Goal: Information Seeking & Learning: Learn about a topic

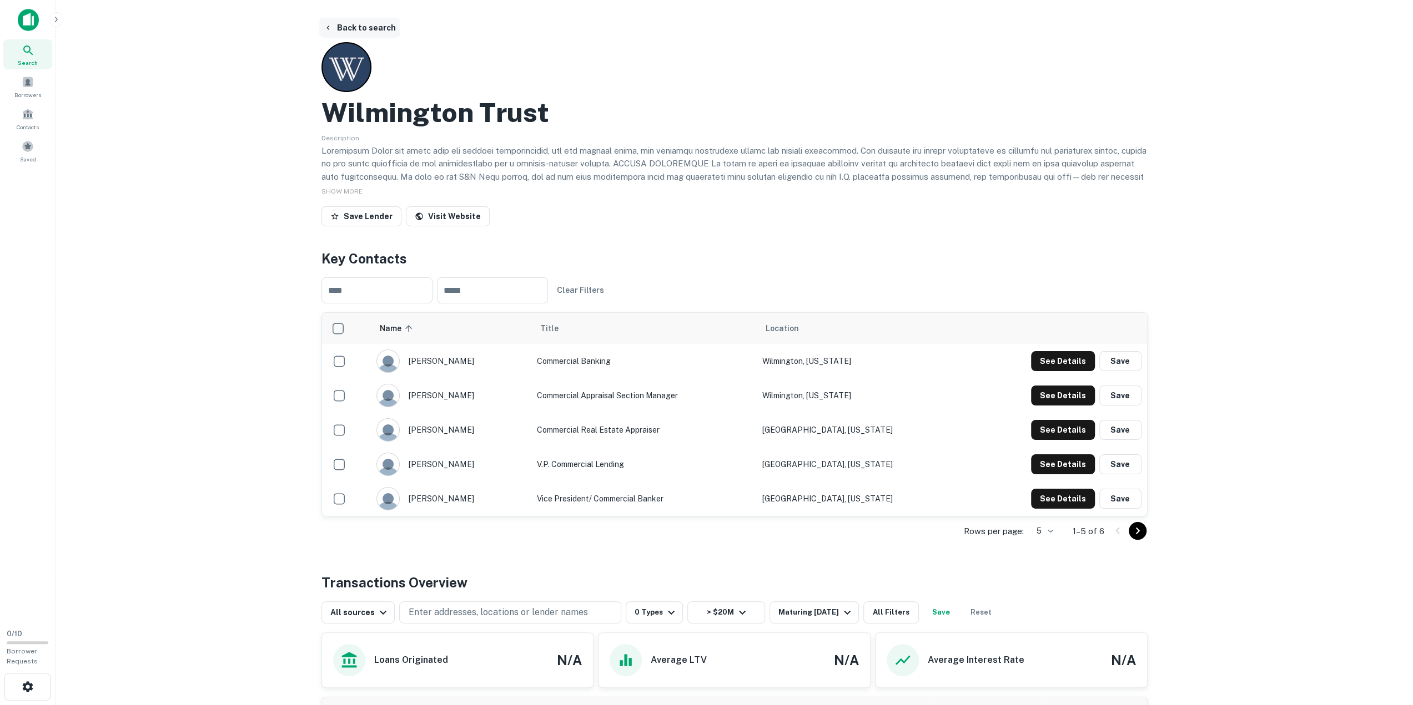
click at [362, 27] on button "Back to search" at bounding box center [359, 28] width 81 height 20
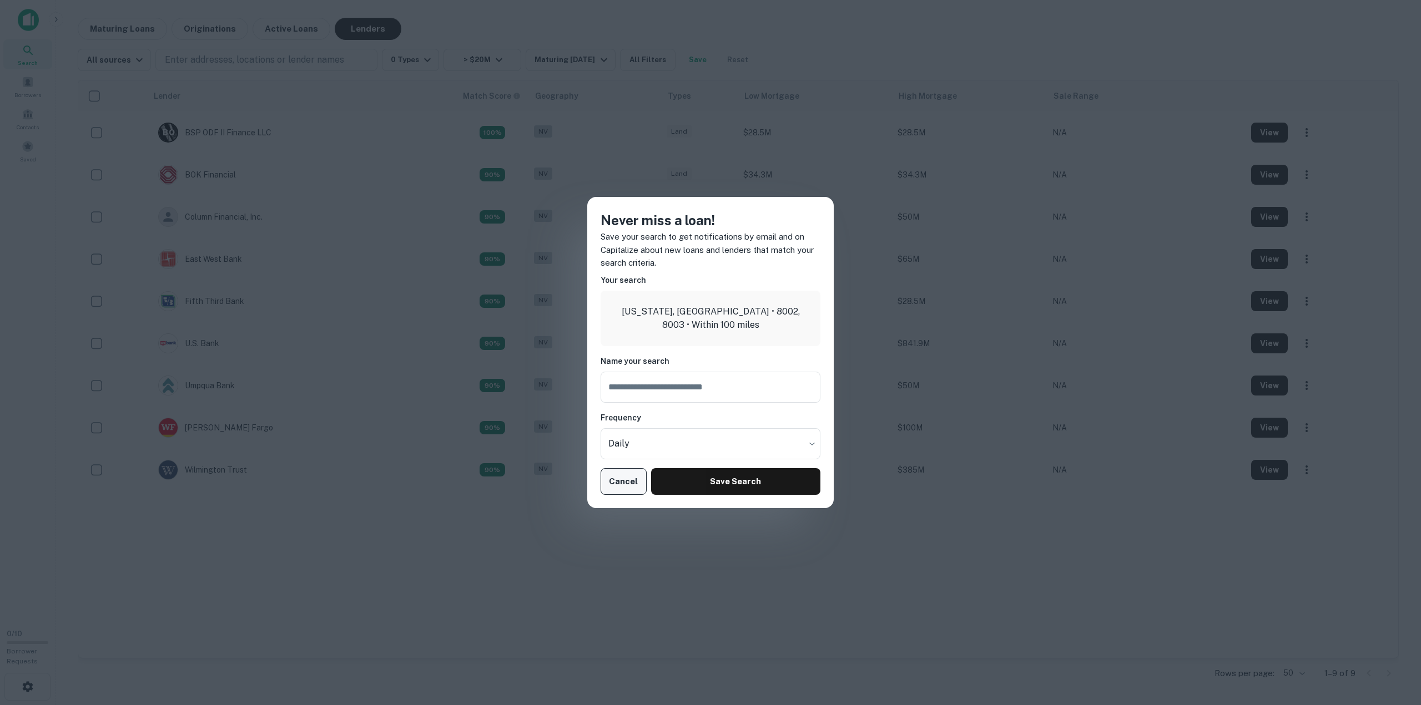
click at [625, 485] on button "Cancel" at bounding box center [624, 481] width 46 height 27
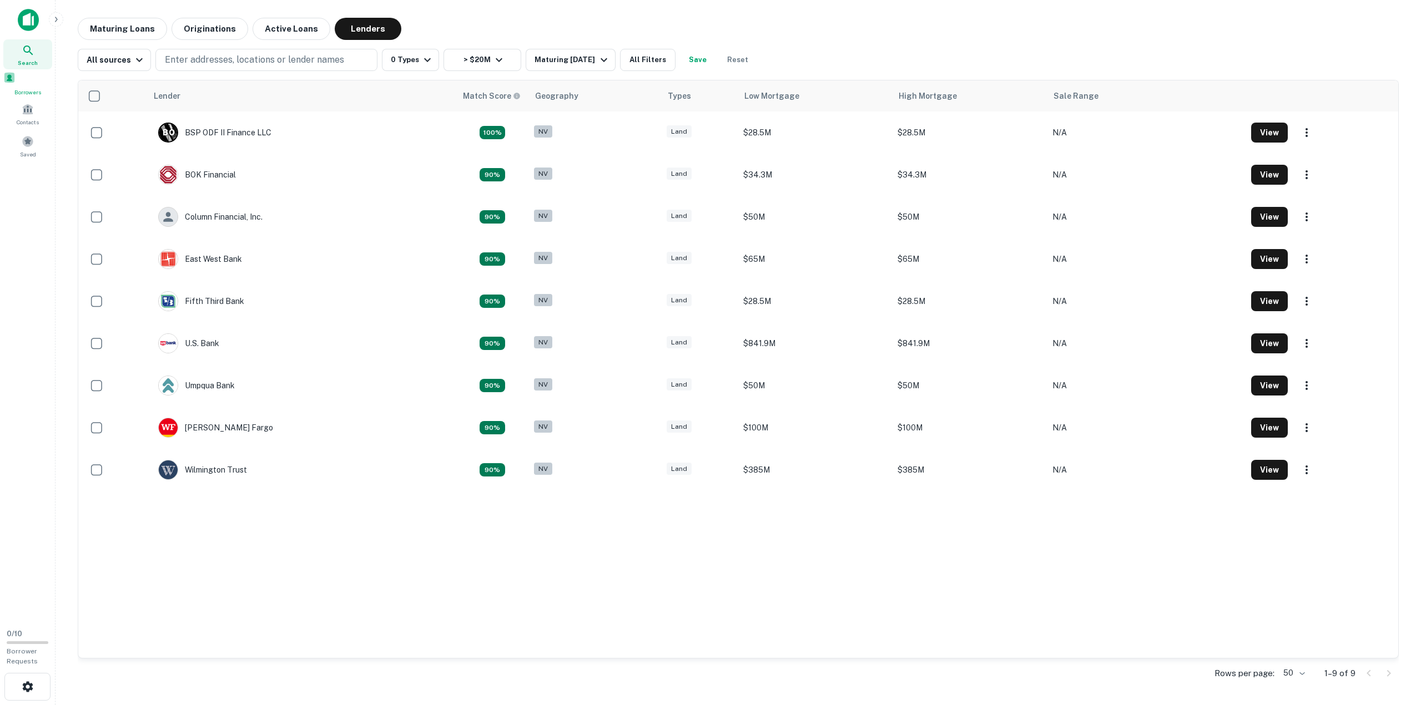
click at [16, 81] on span at bounding box center [9, 78] width 12 height 12
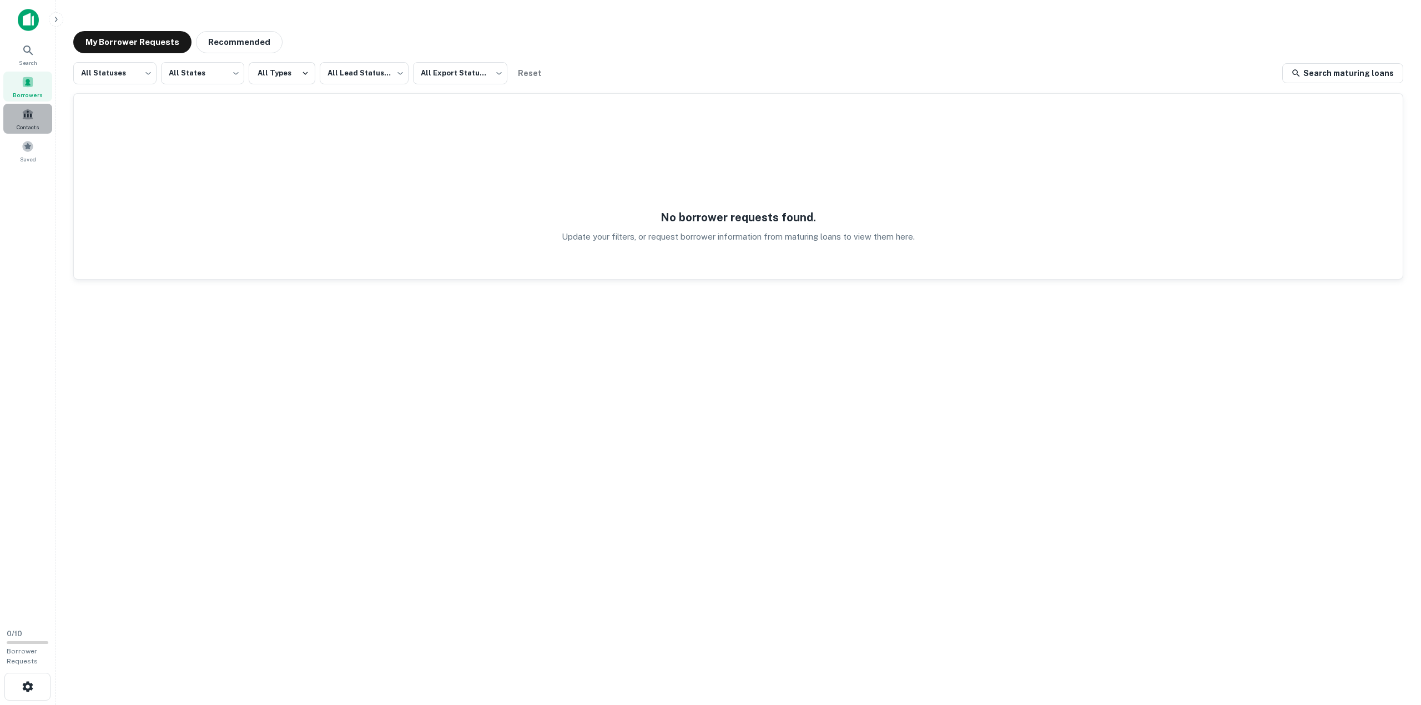
click at [24, 116] on span at bounding box center [28, 114] width 12 height 12
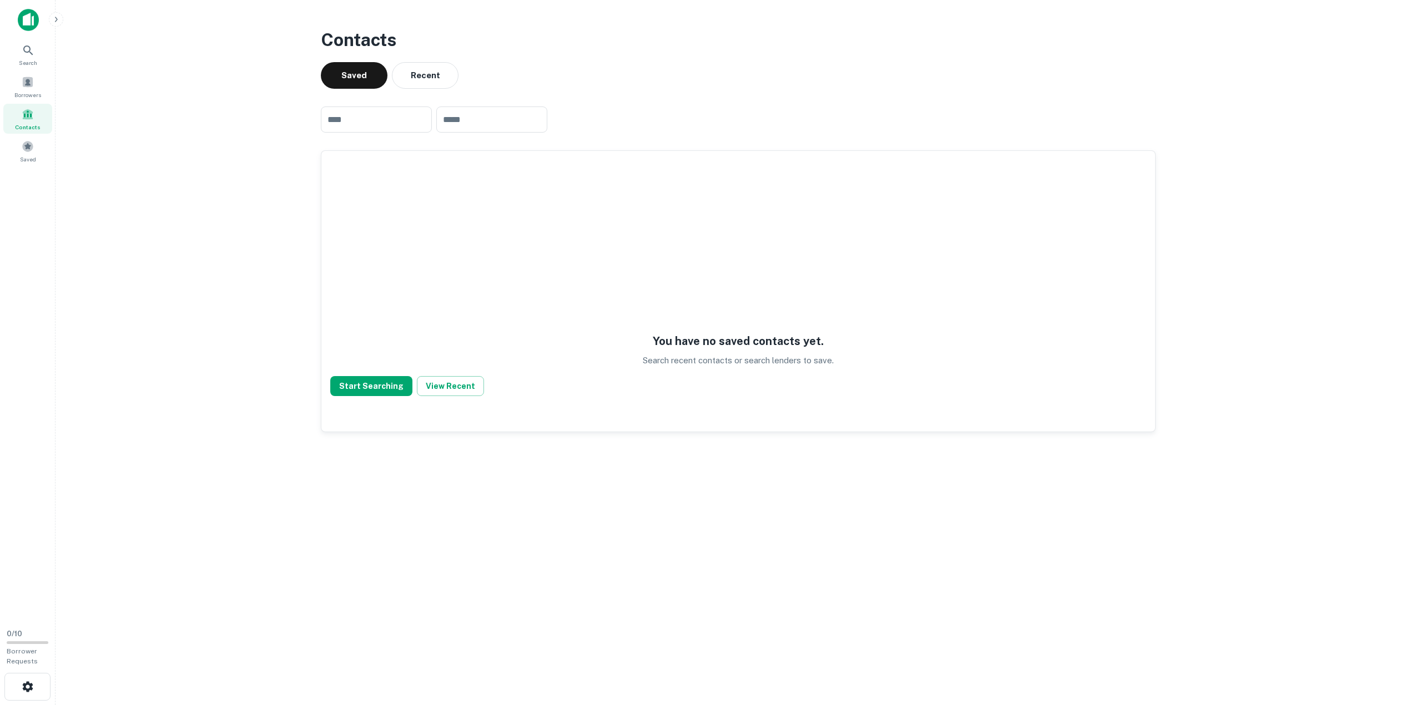
click at [36, 20] on img at bounding box center [28, 20] width 21 height 22
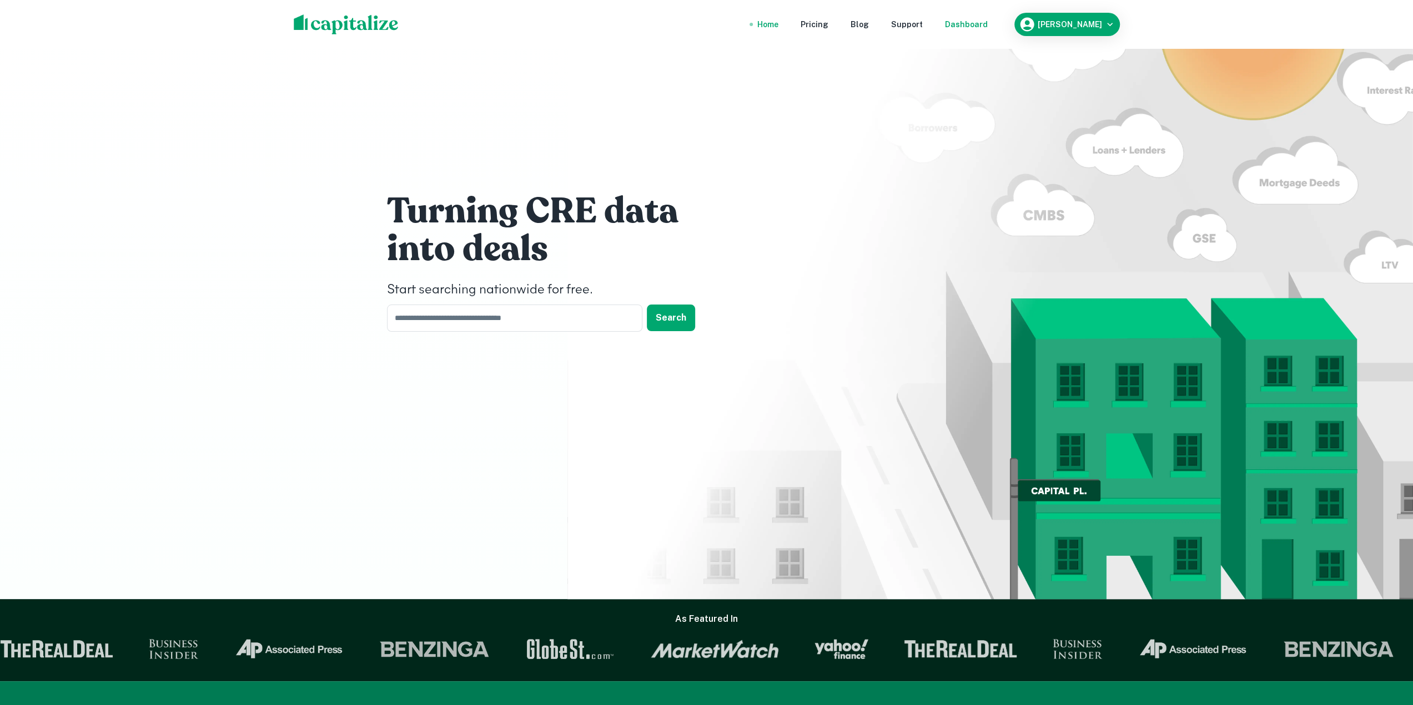
click at [946, 27] on div "Dashboard" at bounding box center [966, 24] width 43 height 12
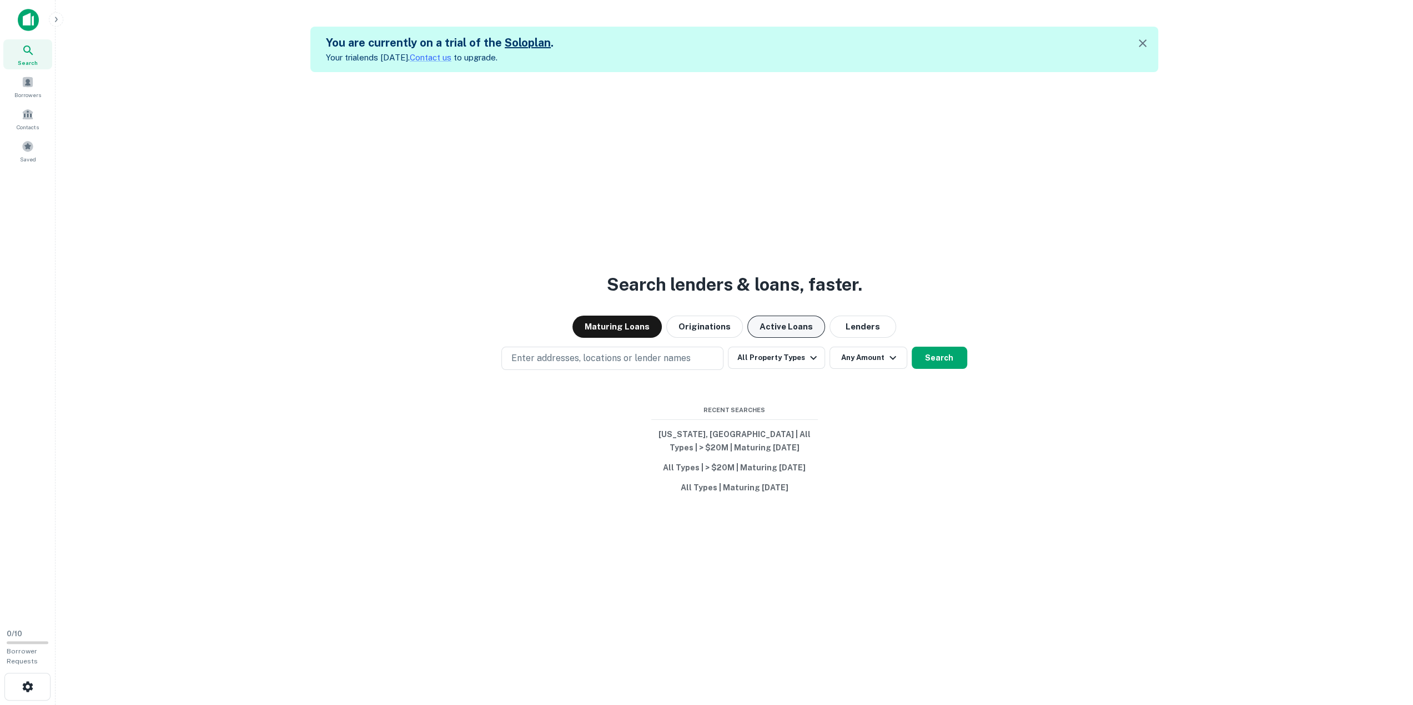
click at [783, 326] on button "Active Loans" at bounding box center [786, 327] width 78 height 22
click at [850, 326] on button "Lenders" at bounding box center [862, 327] width 67 height 22
click at [774, 329] on button "Active Loans" at bounding box center [786, 327] width 78 height 22
click at [787, 357] on button "All Property Types" at bounding box center [776, 358] width 97 height 22
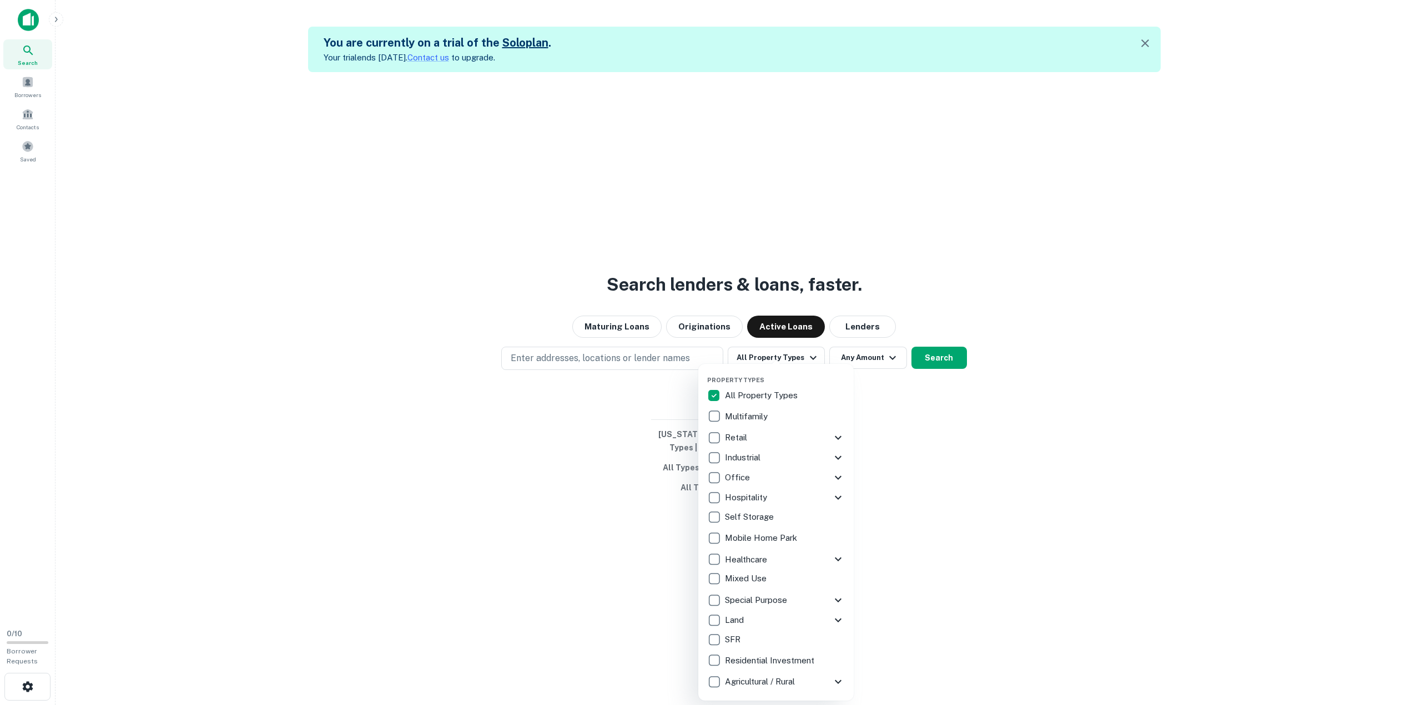
click at [840, 617] on icon at bounding box center [837, 620] width 13 height 13
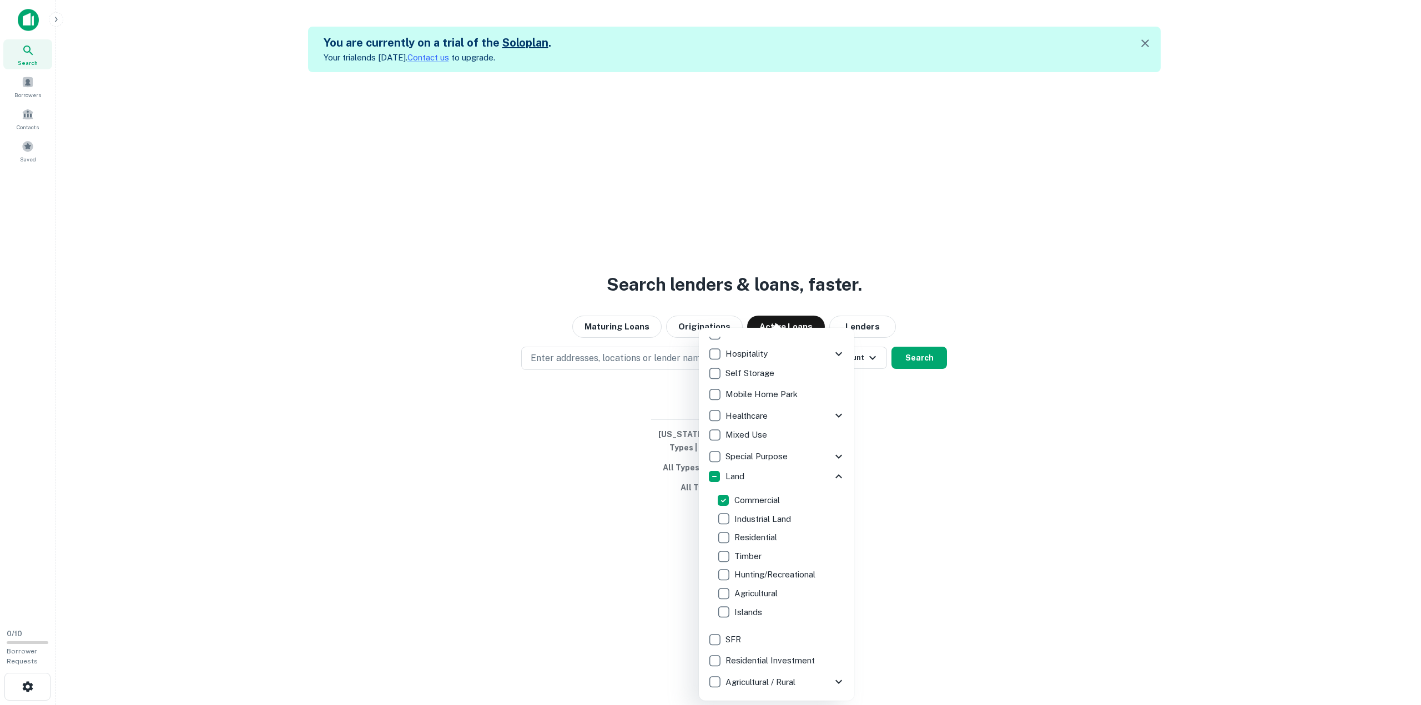
click at [926, 470] on div at bounding box center [710, 352] width 1421 height 705
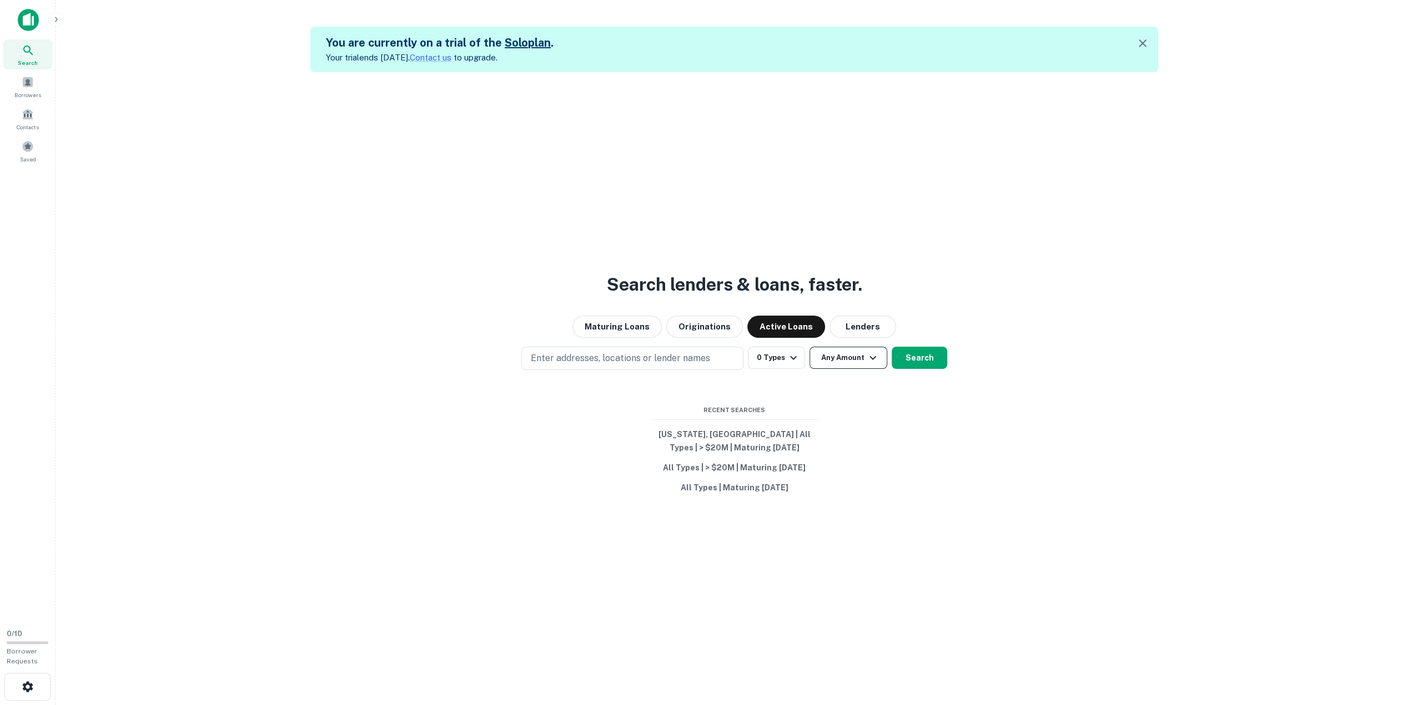
click at [862, 359] on button "Any Amount" at bounding box center [848, 358] width 78 height 22
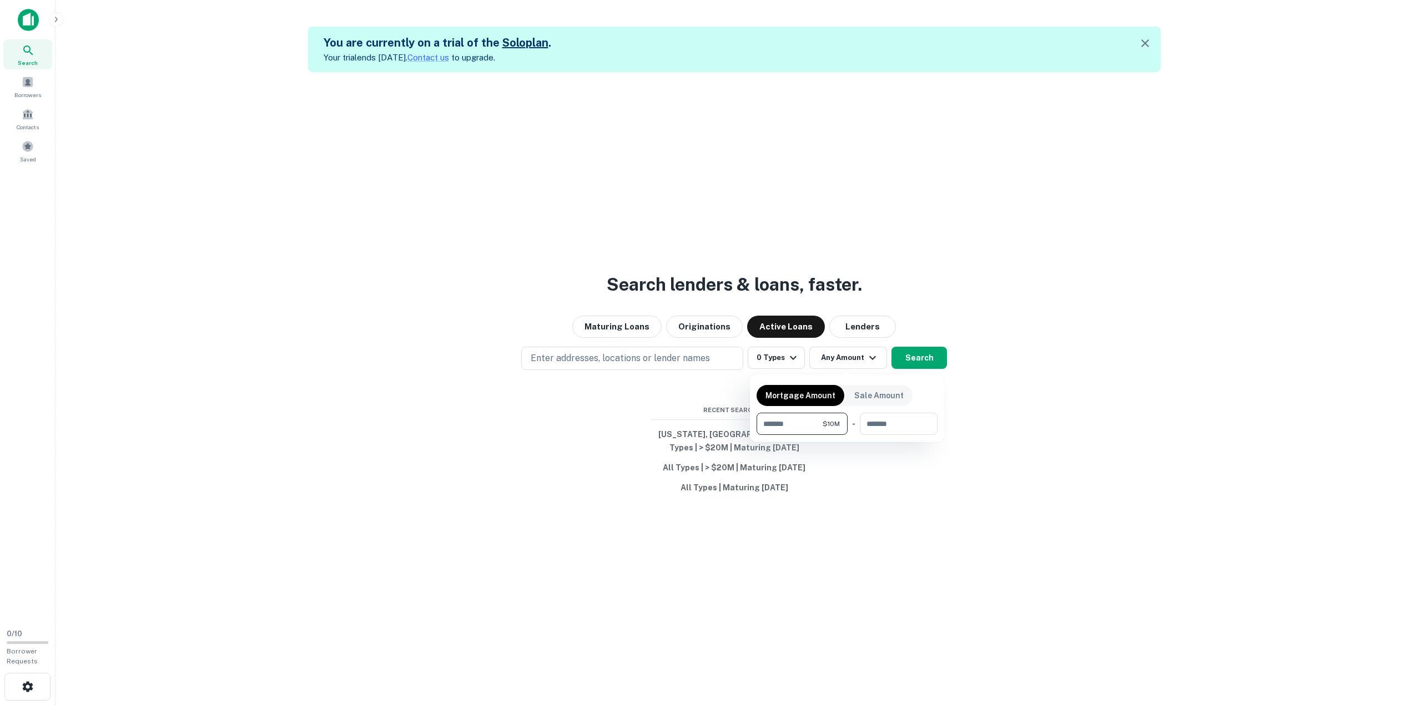
type input "********"
click at [915, 357] on div at bounding box center [710, 352] width 1421 height 705
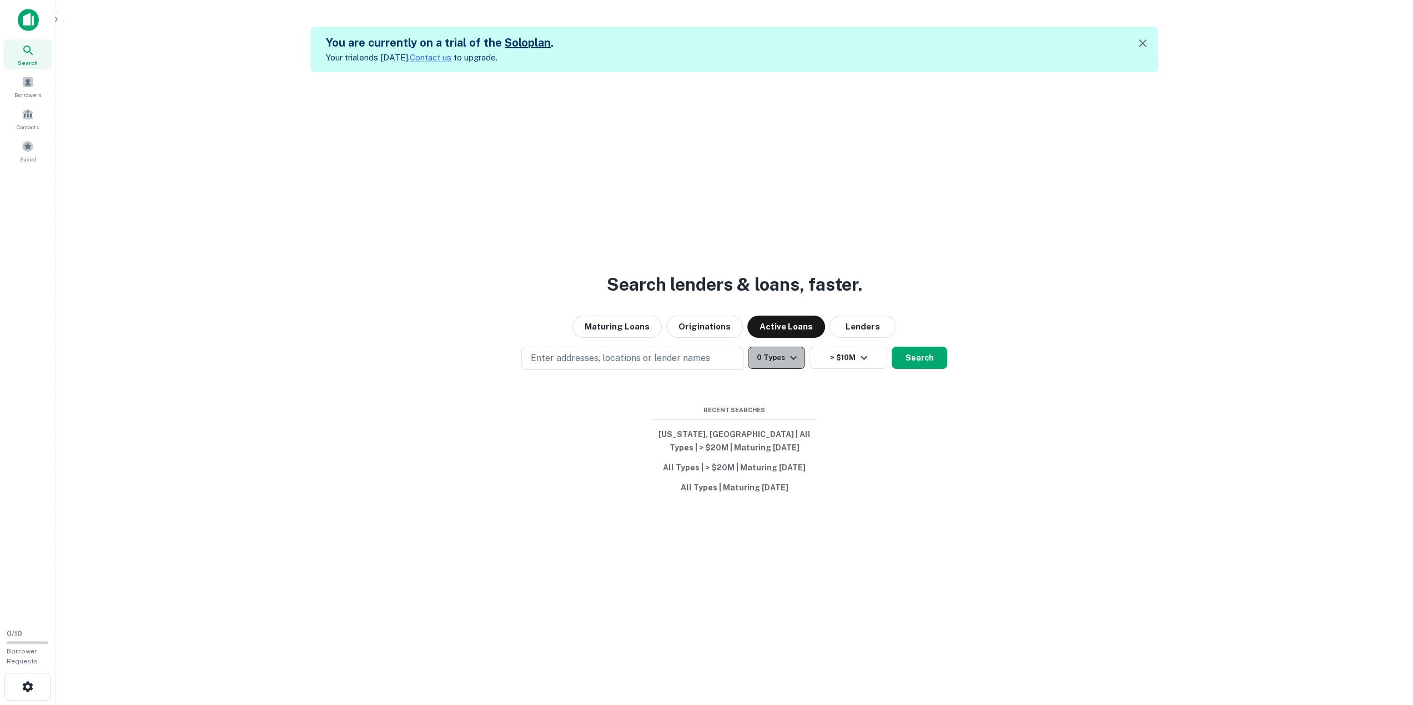
click at [794, 358] on icon "button" at bounding box center [793, 358] width 7 height 4
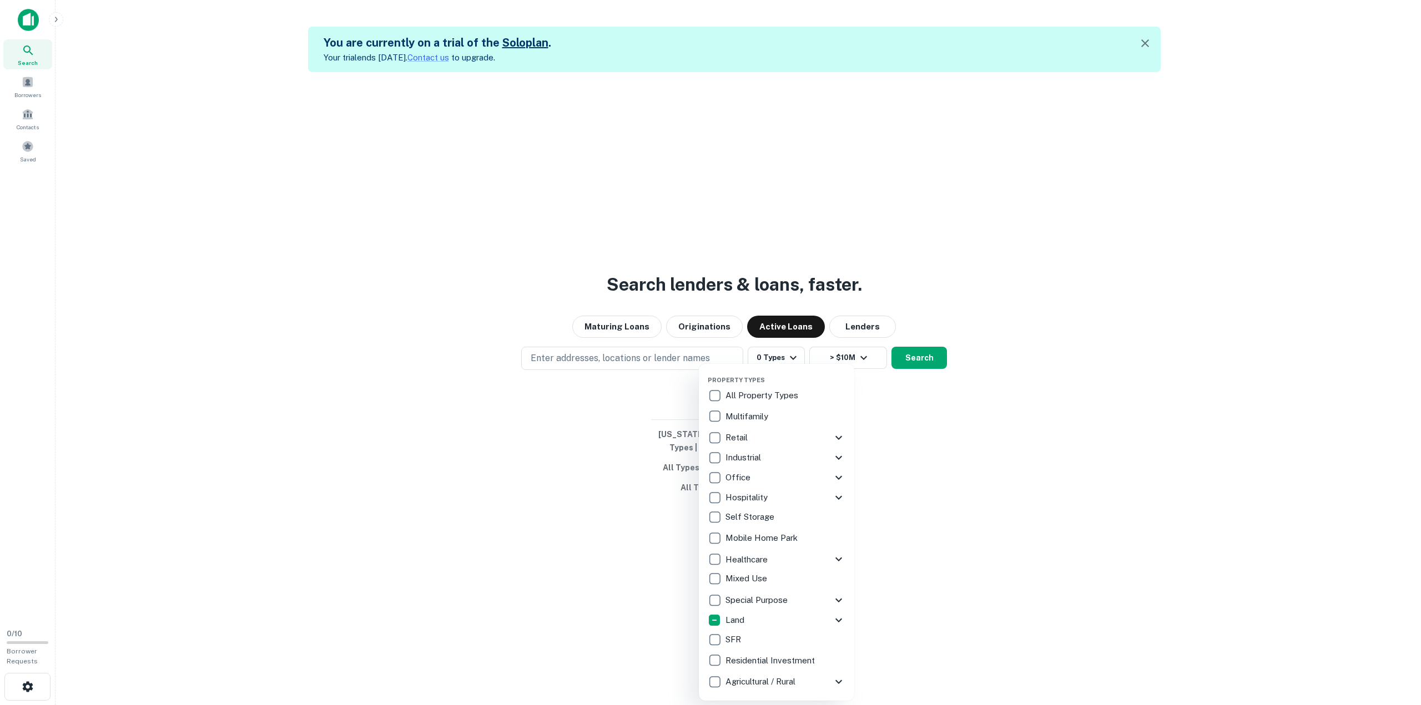
click at [841, 619] on icon at bounding box center [838, 620] width 13 height 13
click at [905, 352] on div at bounding box center [710, 352] width 1421 height 705
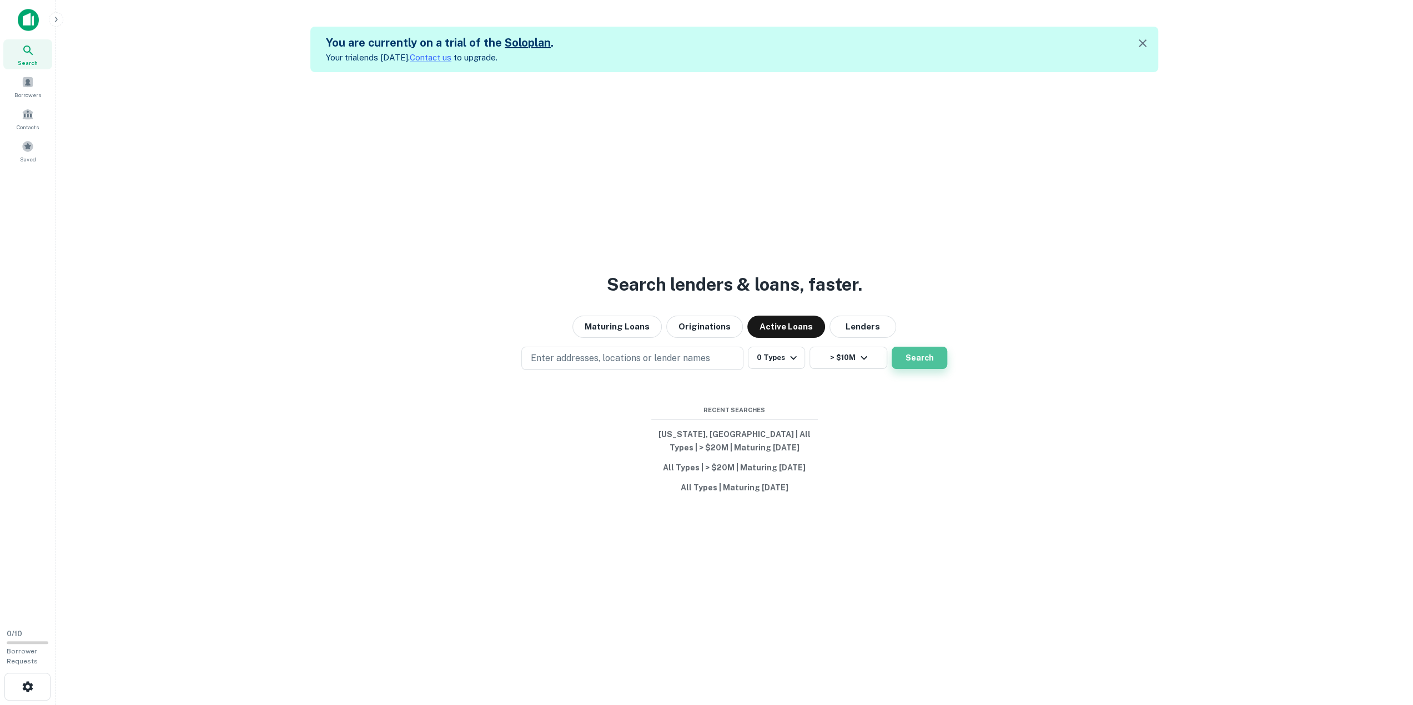
click at [919, 364] on button "Search" at bounding box center [919, 358] width 56 height 22
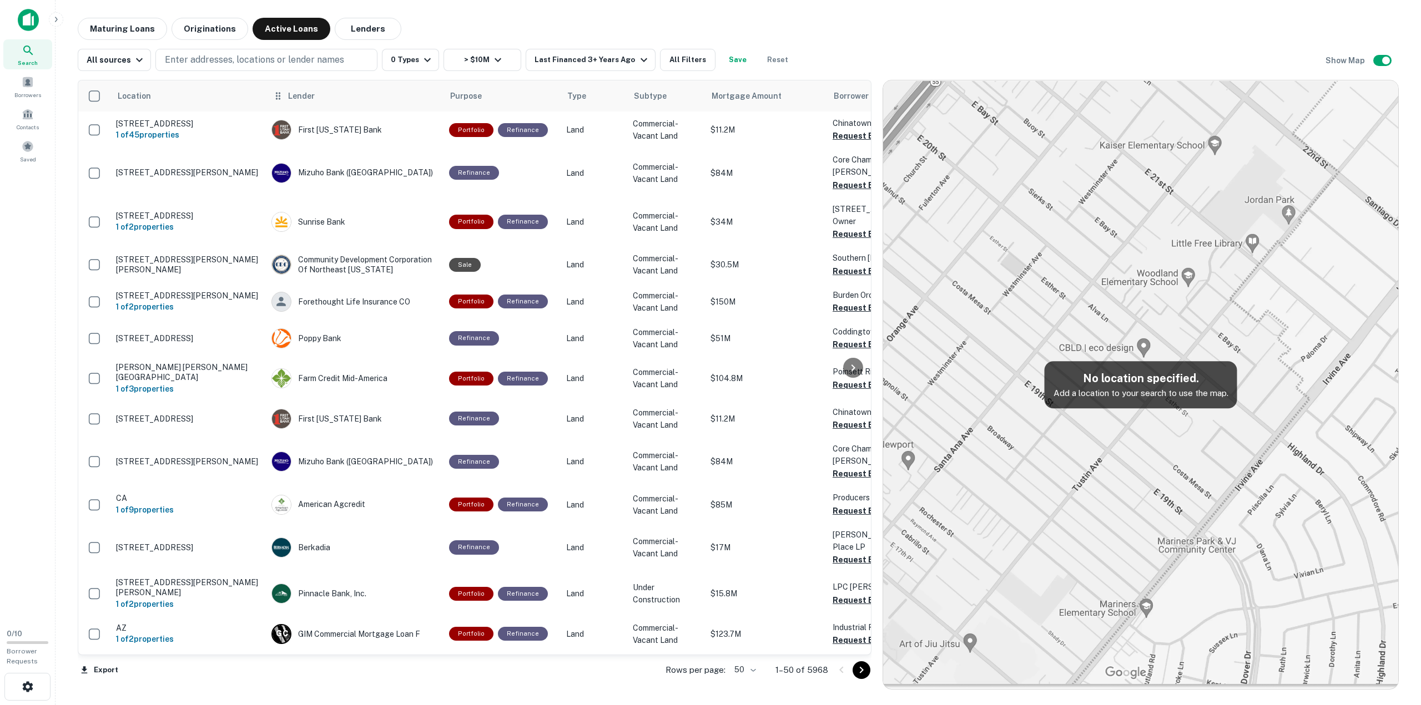
click at [301, 97] on span "Lender" at bounding box center [301, 95] width 27 height 13
click at [278, 97] on icon at bounding box center [278, 95] width 11 height 13
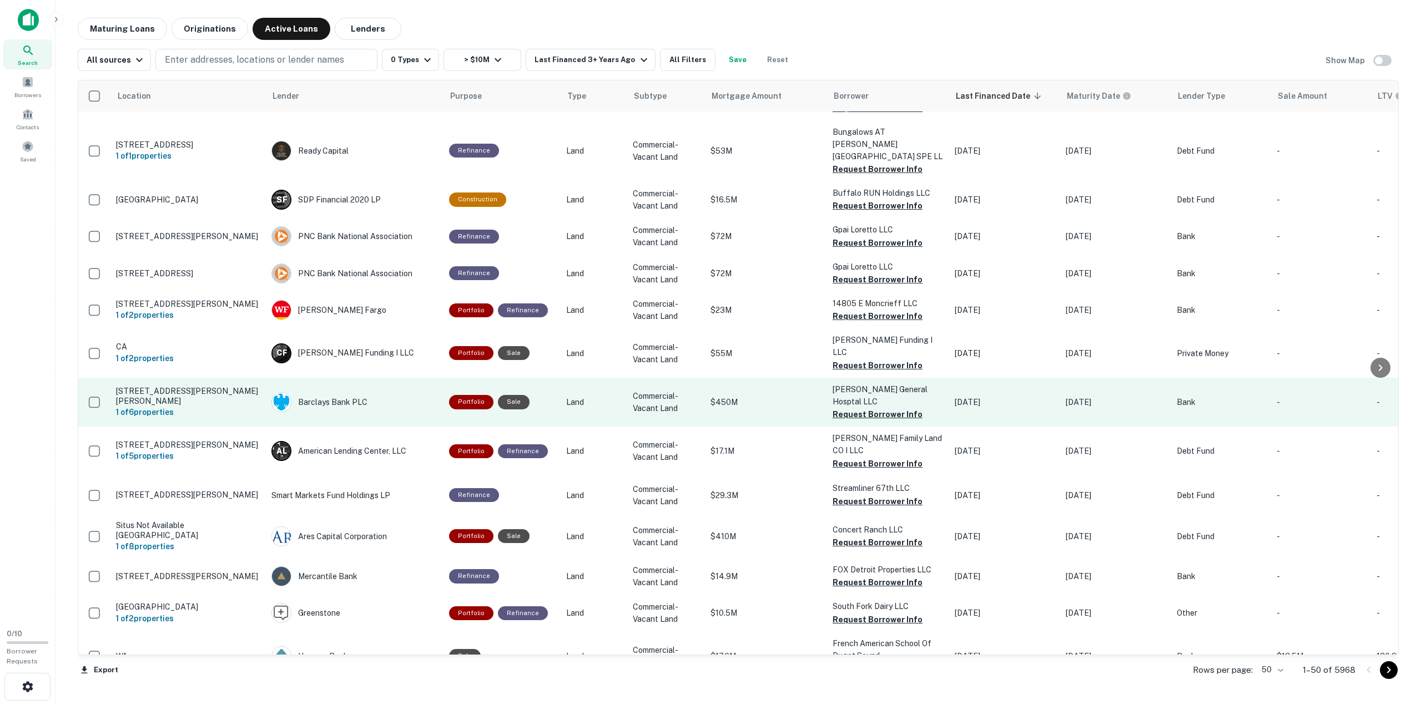
scroll to position [836, 0]
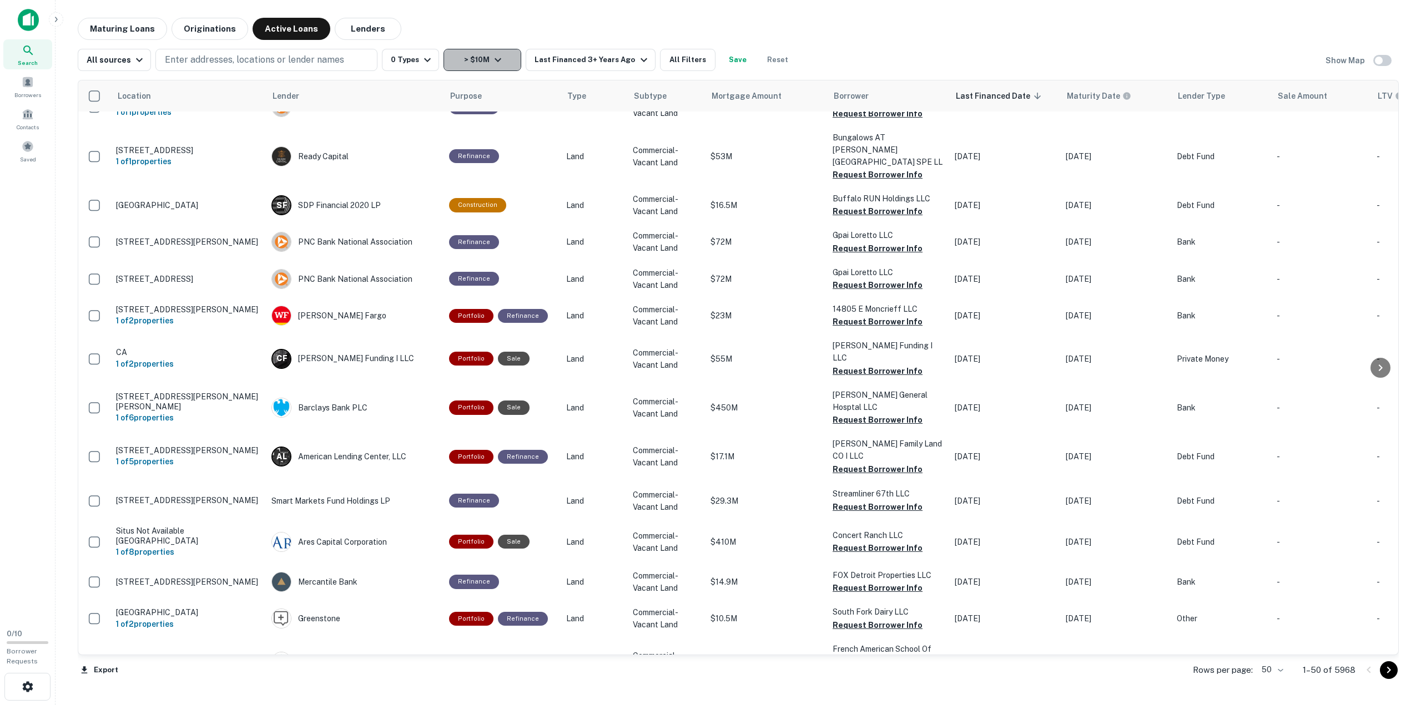
click at [495, 59] on icon "button" at bounding box center [498, 60] width 7 height 4
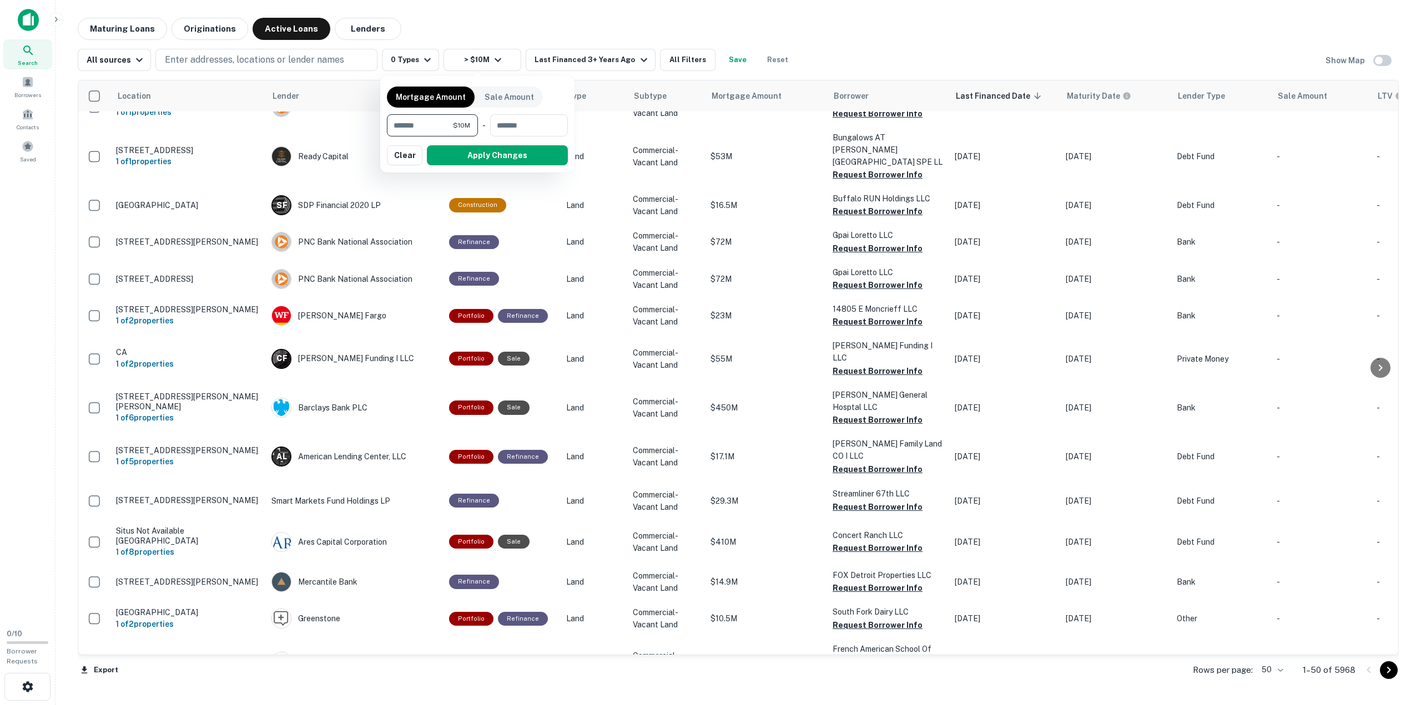
click at [395, 125] on input "********" at bounding box center [420, 125] width 66 height 22
type input "********"
click at [491, 151] on button "Apply Changes" at bounding box center [497, 155] width 141 height 20
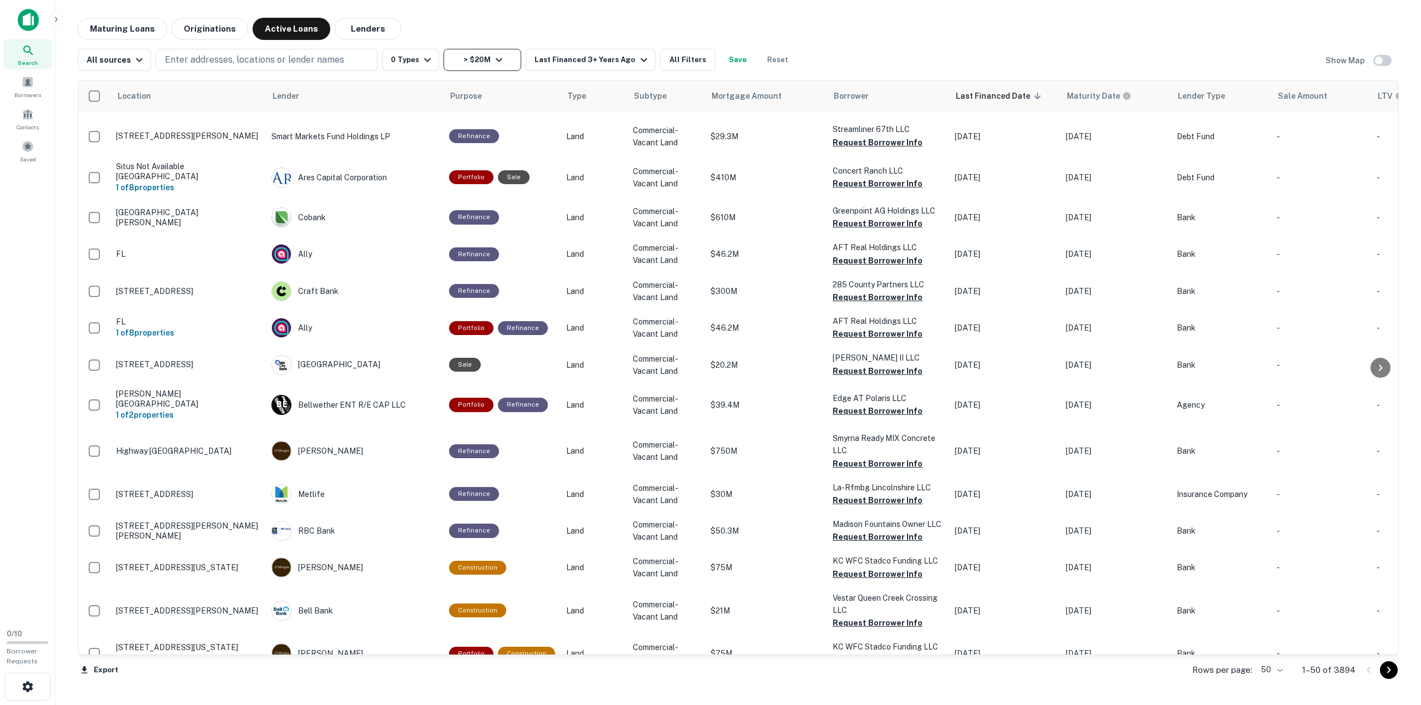
click at [496, 59] on icon "button" at bounding box center [499, 60] width 7 height 4
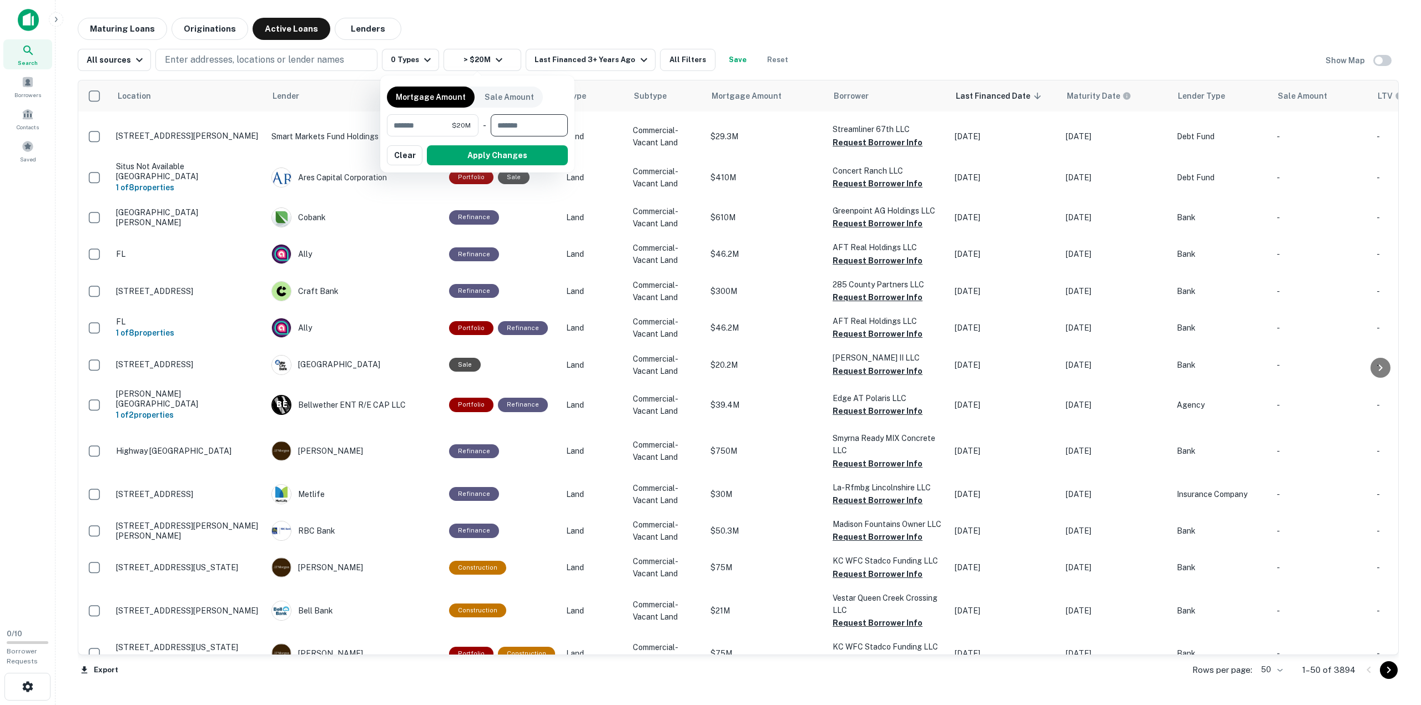
click at [510, 126] on input "number" at bounding box center [525, 125] width 69 height 22
type input "********"
click at [509, 153] on button "Apply Changes" at bounding box center [497, 155] width 141 height 20
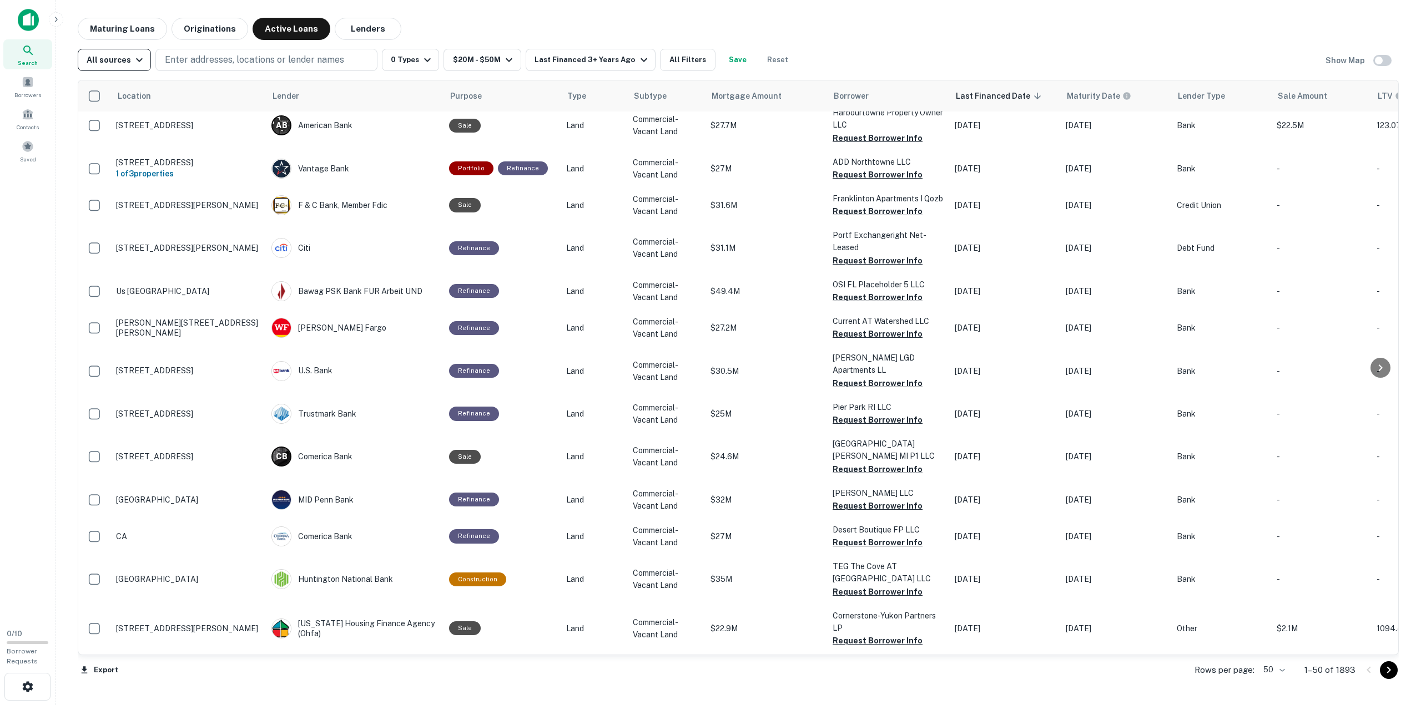
click at [137, 62] on icon "button" at bounding box center [139, 59] width 13 height 13
click at [137, 61] on div at bounding box center [710, 352] width 1421 height 705
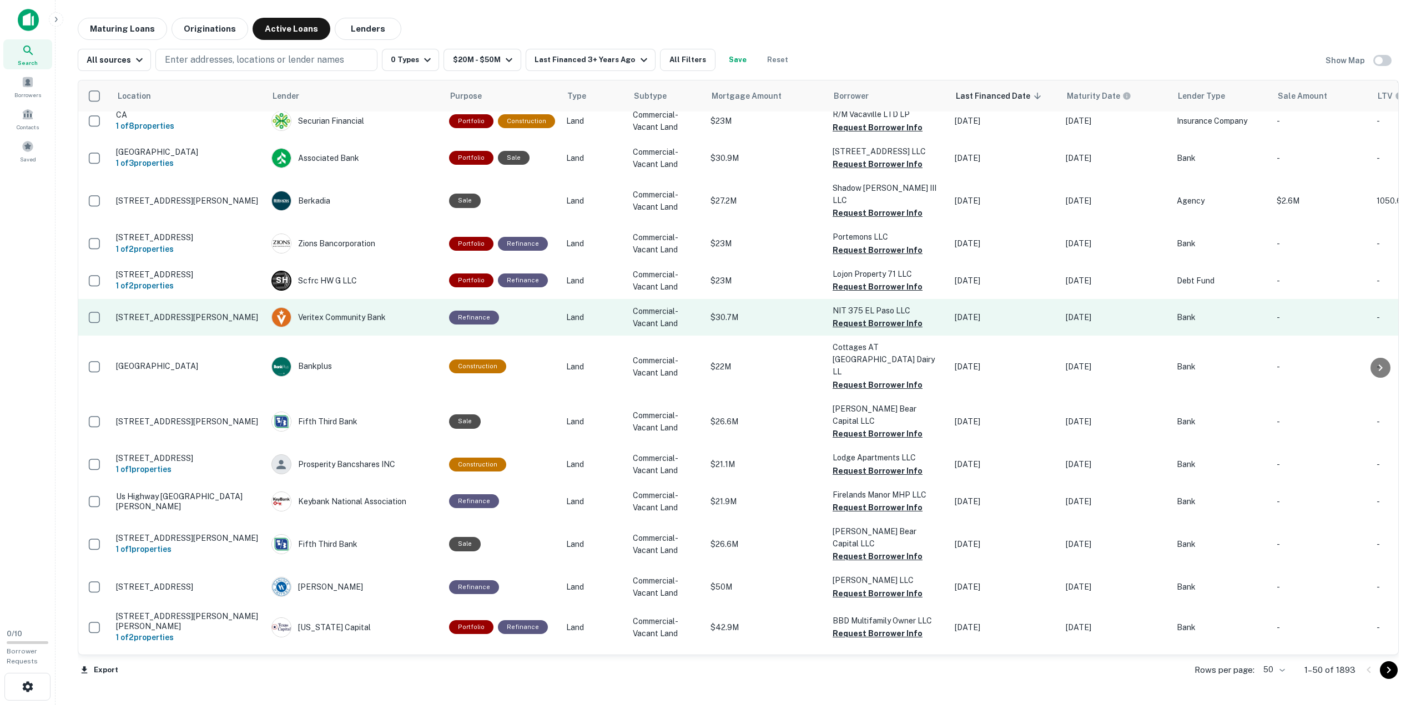
scroll to position [1500, 0]
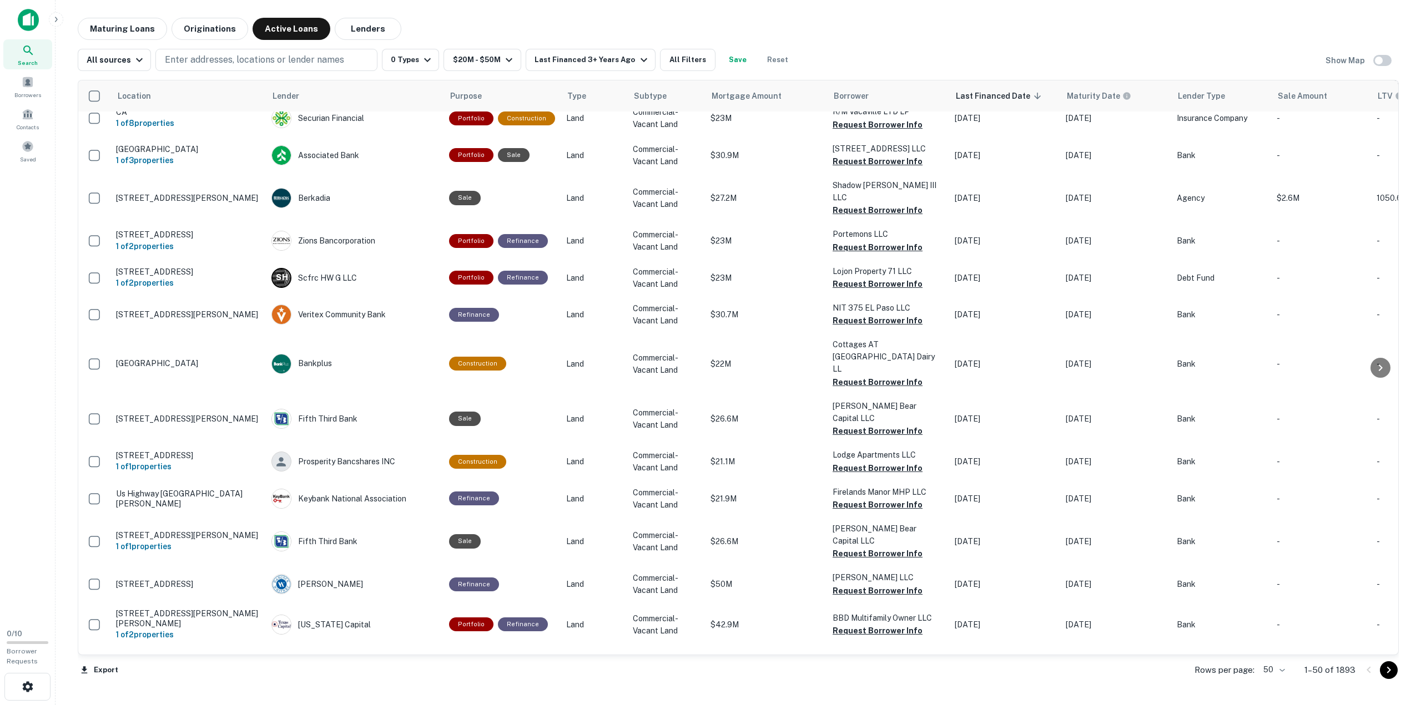
click at [1284, 672] on body "Search Borrowers Contacts Saved 0 / 10 Borrower Requests Maturing Loans Origina…" at bounding box center [710, 352] width 1421 height 705
click at [1269, 682] on li "100" at bounding box center [1274, 682] width 32 height 20
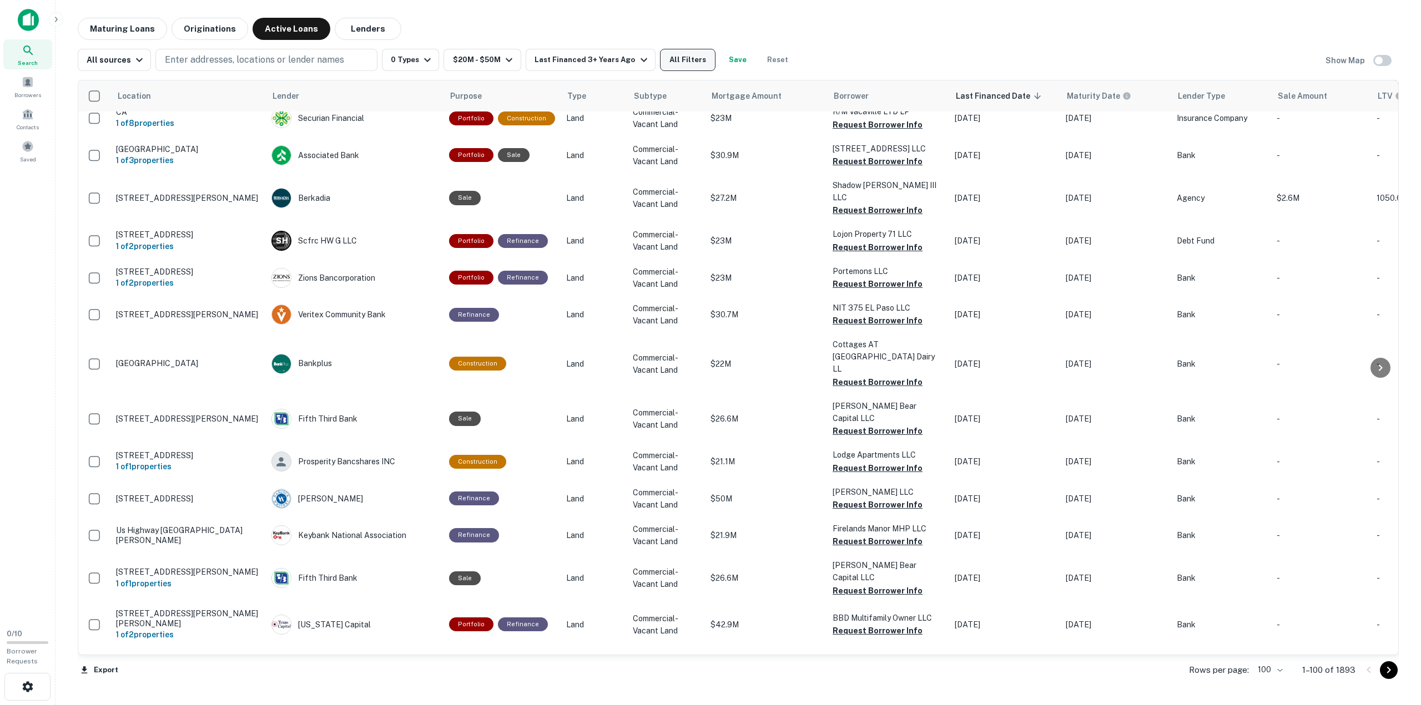
click at [682, 58] on button "All Filters" at bounding box center [688, 60] width 56 height 22
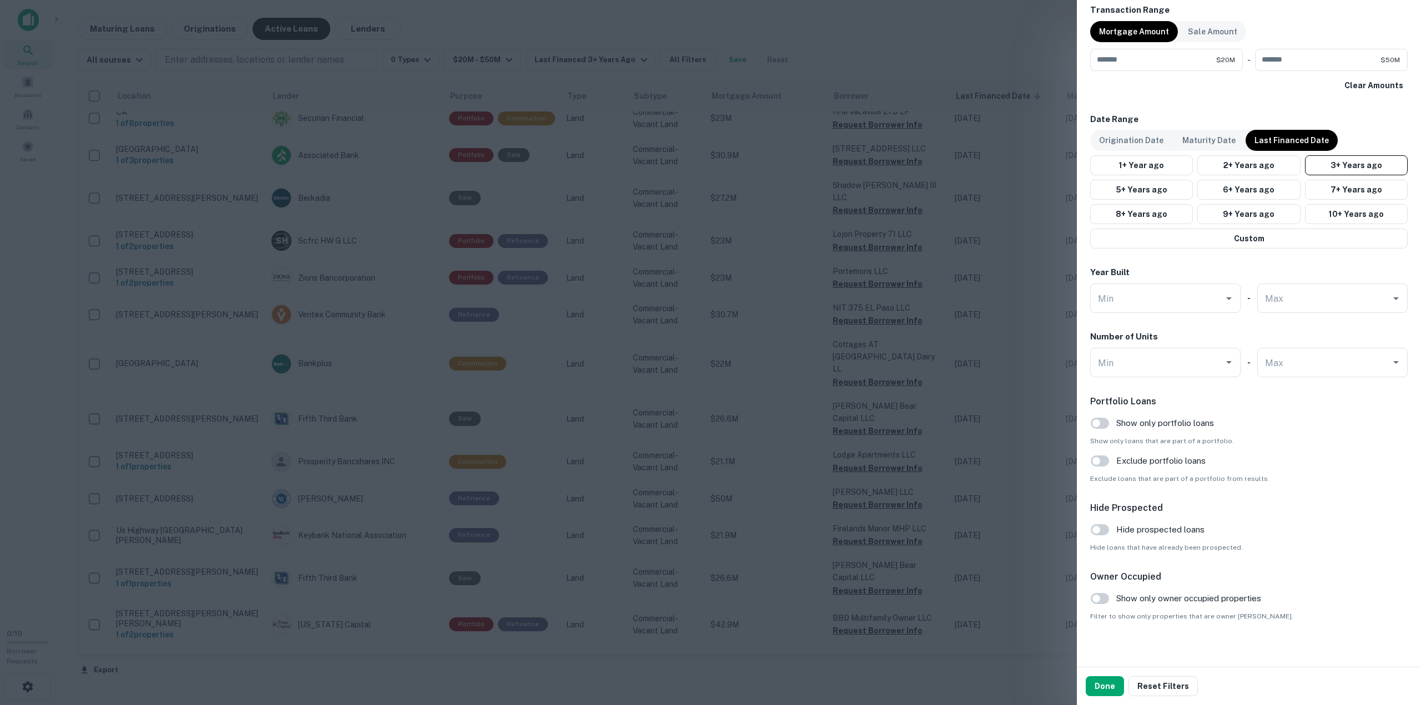
scroll to position [834, 0]
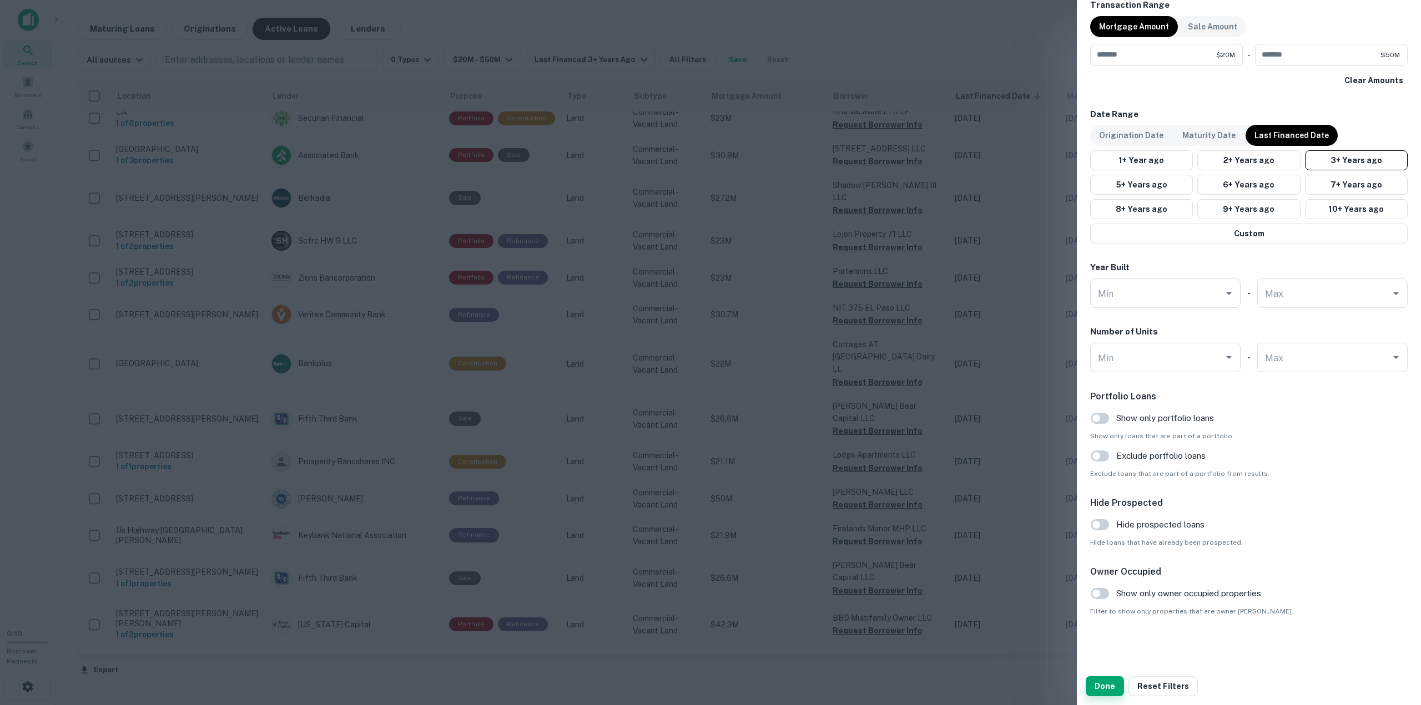
click at [1108, 687] on button "Done" at bounding box center [1105, 687] width 38 height 20
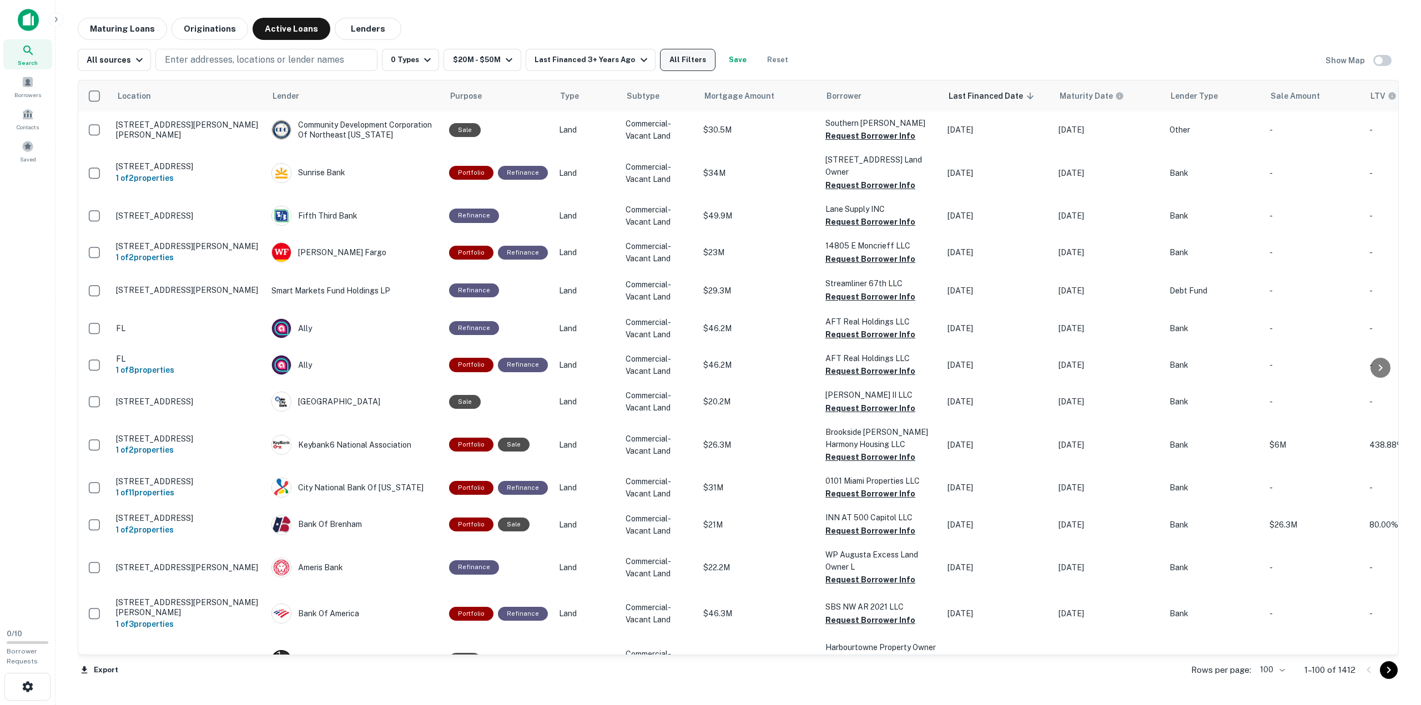
click at [674, 61] on button "All Filters" at bounding box center [688, 60] width 56 height 22
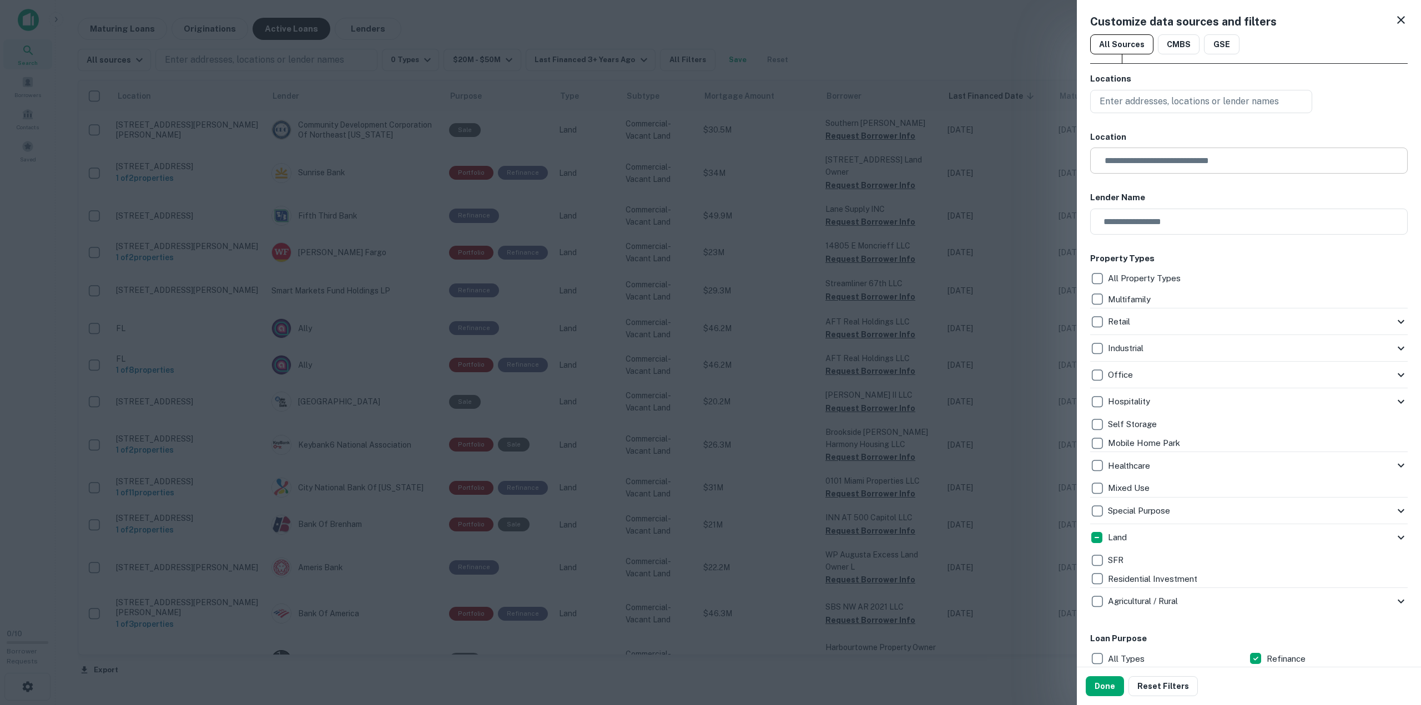
click at [1165, 161] on input "text" at bounding box center [1253, 161] width 310 height 26
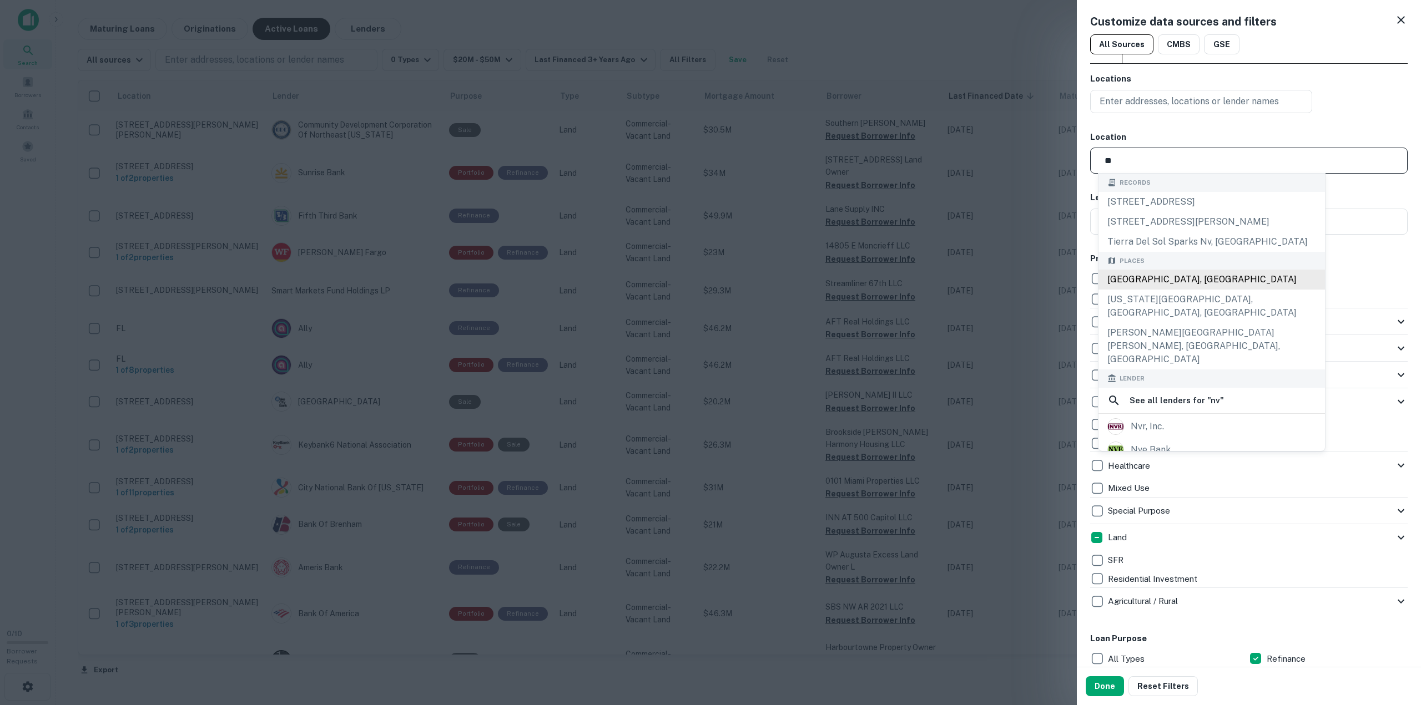
click at [1151, 280] on div "[GEOGRAPHIC_DATA], [GEOGRAPHIC_DATA]" at bounding box center [1211, 280] width 226 height 20
type input "**********"
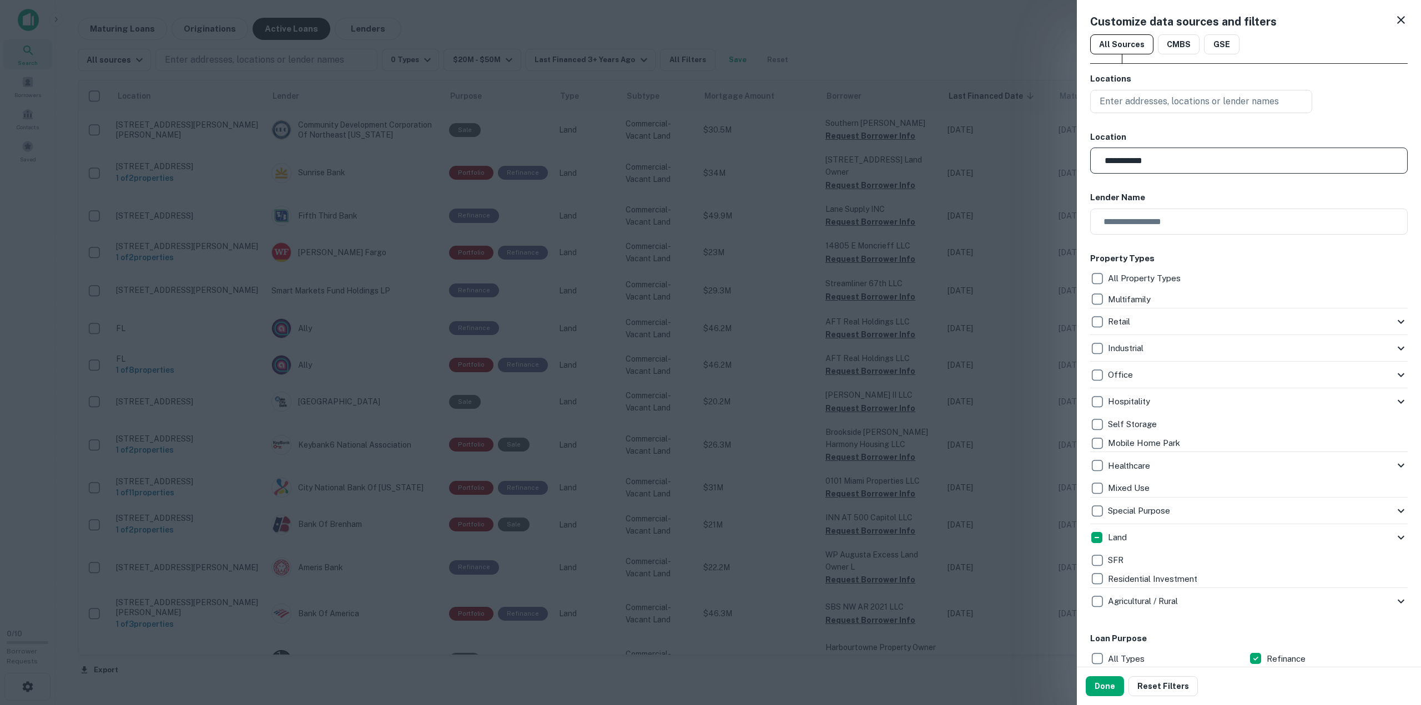
drag, startPoint x: 1100, startPoint y: 688, endPoint x: 1106, endPoint y: 673, distance: 16.0
click at [1101, 688] on button "Done" at bounding box center [1105, 687] width 38 height 20
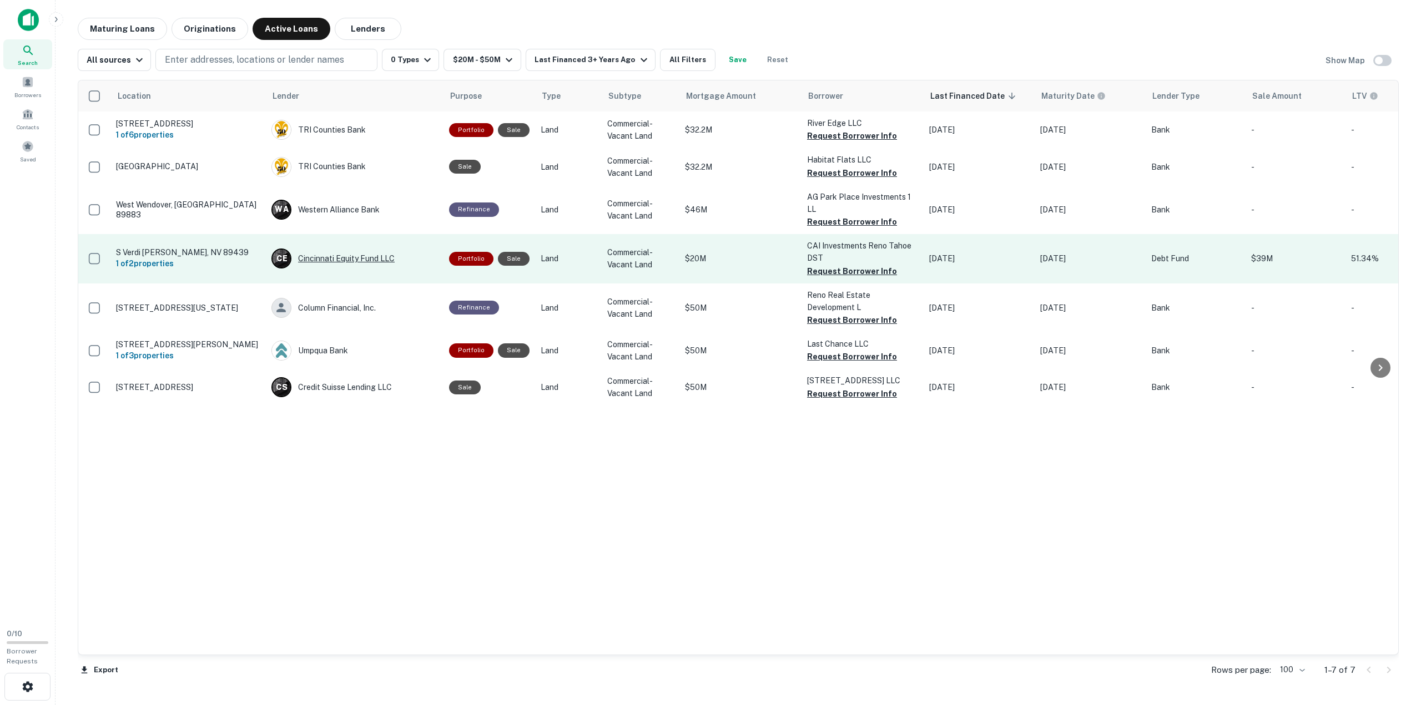
click at [337, 257] on div "C E Cincinnati Equity Fund LLC" at bounding box center [354, 259] width 167 height 20
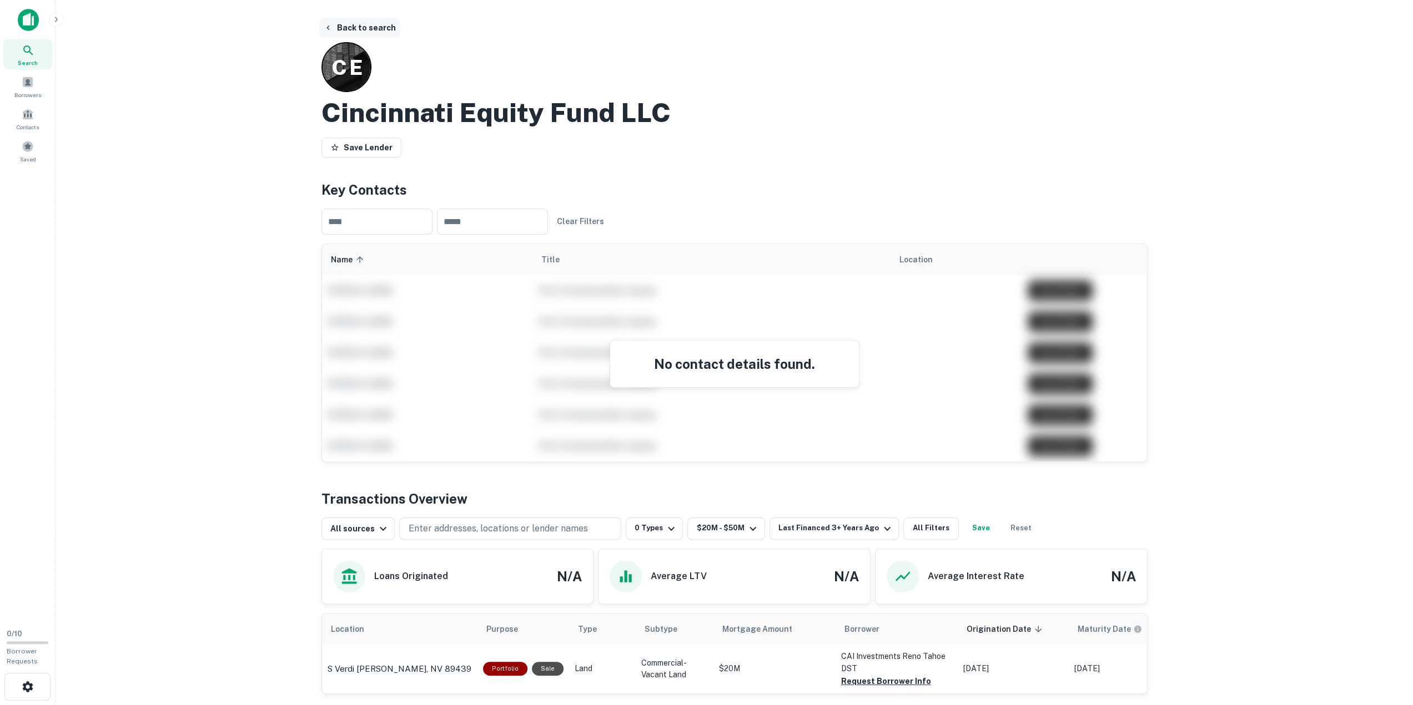
scroll to position [8, 0]
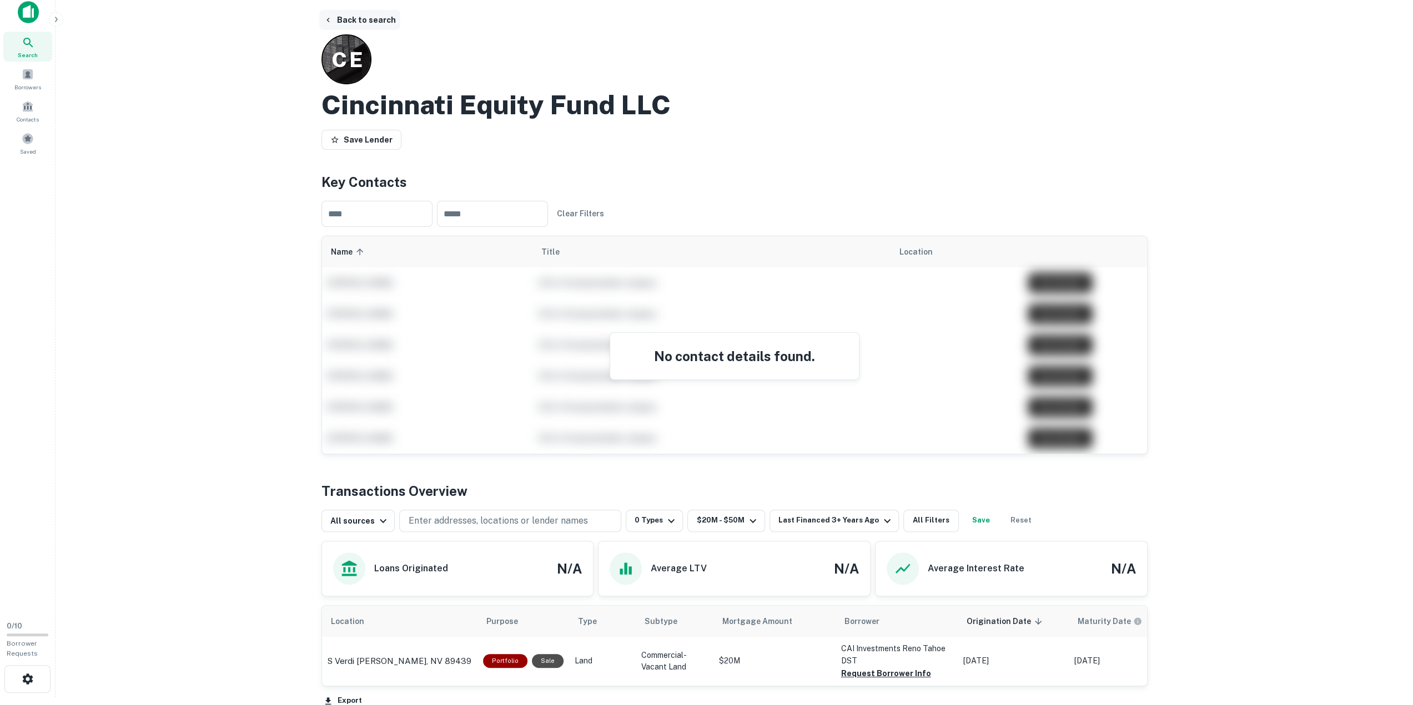
click at [361, 18] on button "Back to search" at bounding box center [359, 20] width 81 height 20
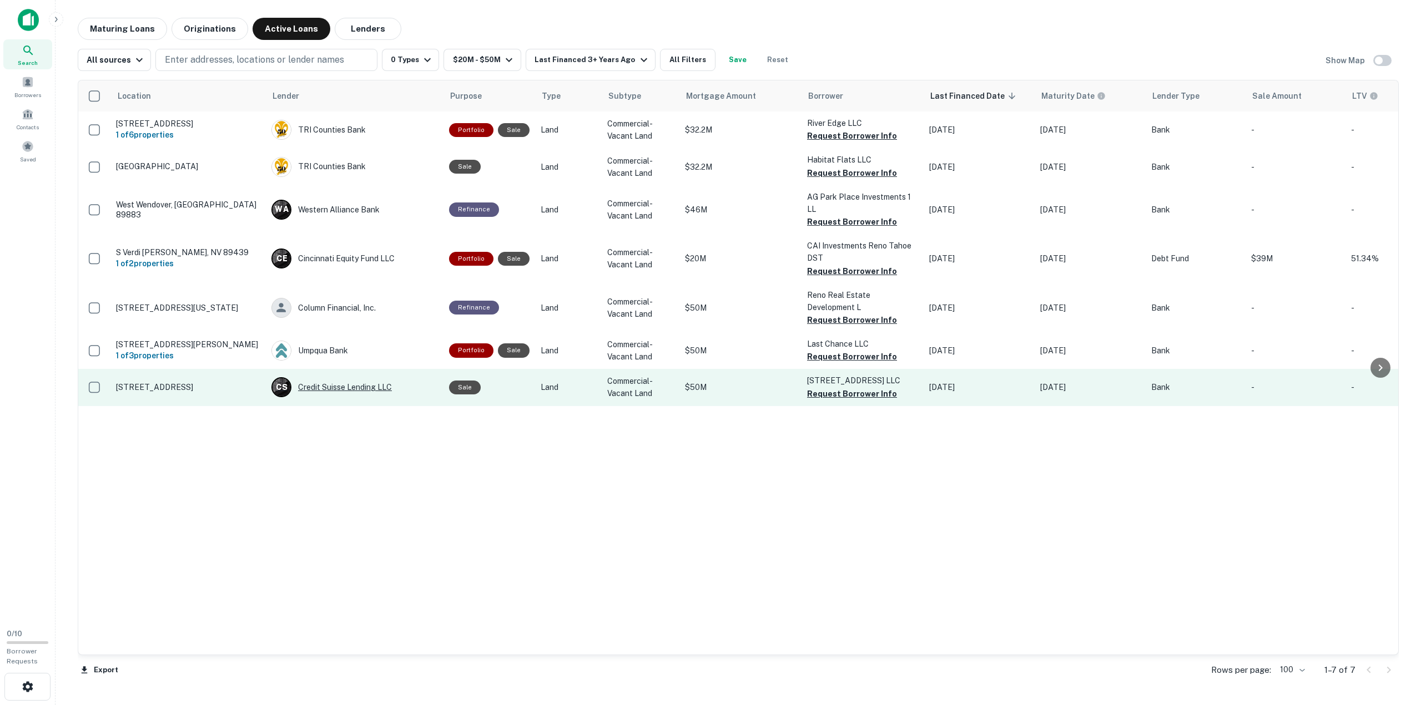
click at [332, 386] on div "C S Credit Suisse Lending LLC" at bounding box center [354, 387] width 167 height 20
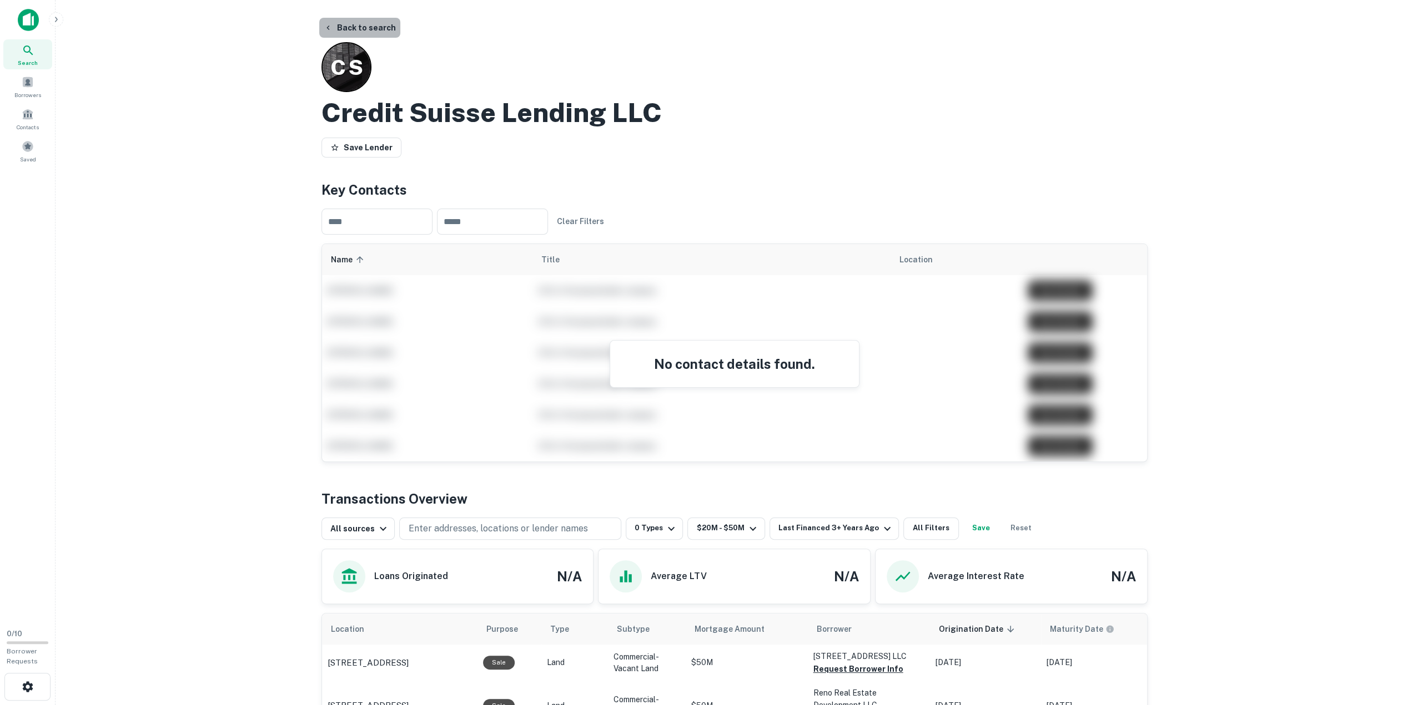
click at [362, 24] on button "Back to search" at bounding box center [359, 28] width 81 height 20
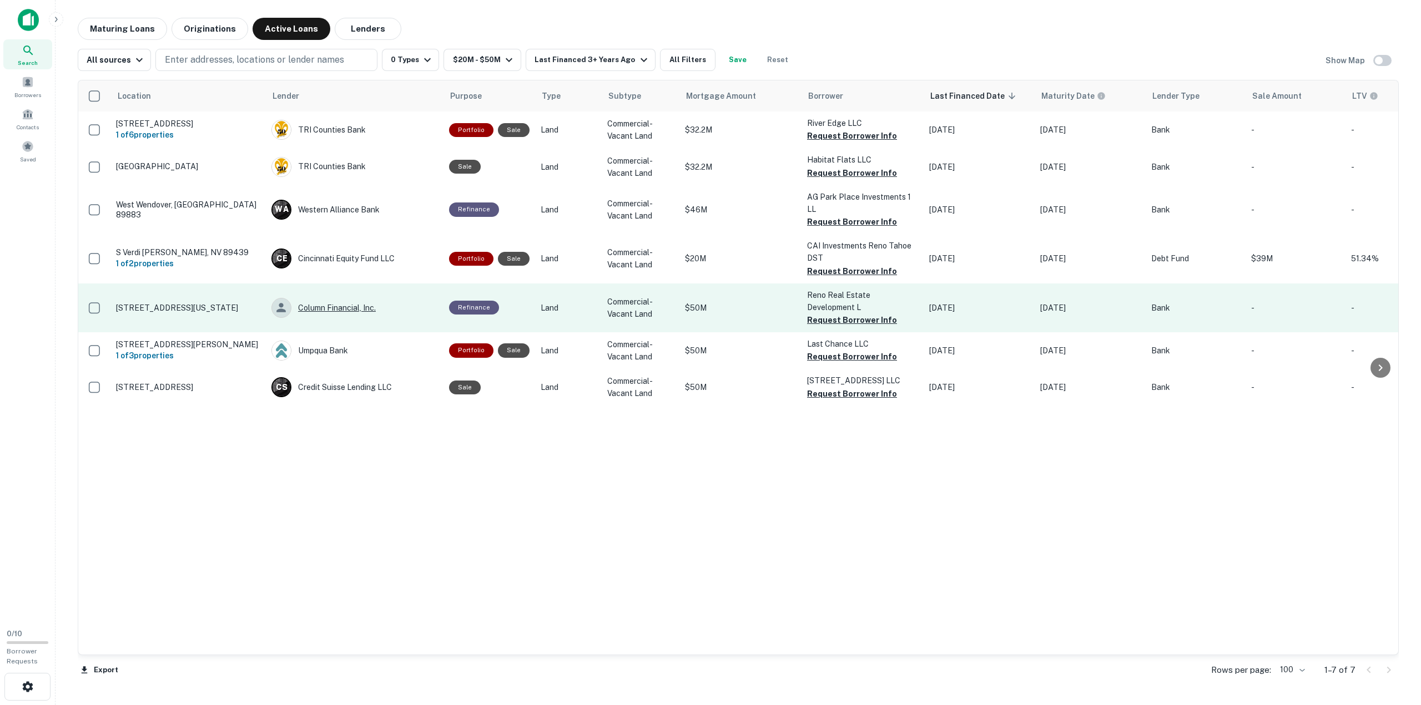
click at [349, 307] on div "Column Financial, Inc." at bounding box center [354, 308] width 167 height 20
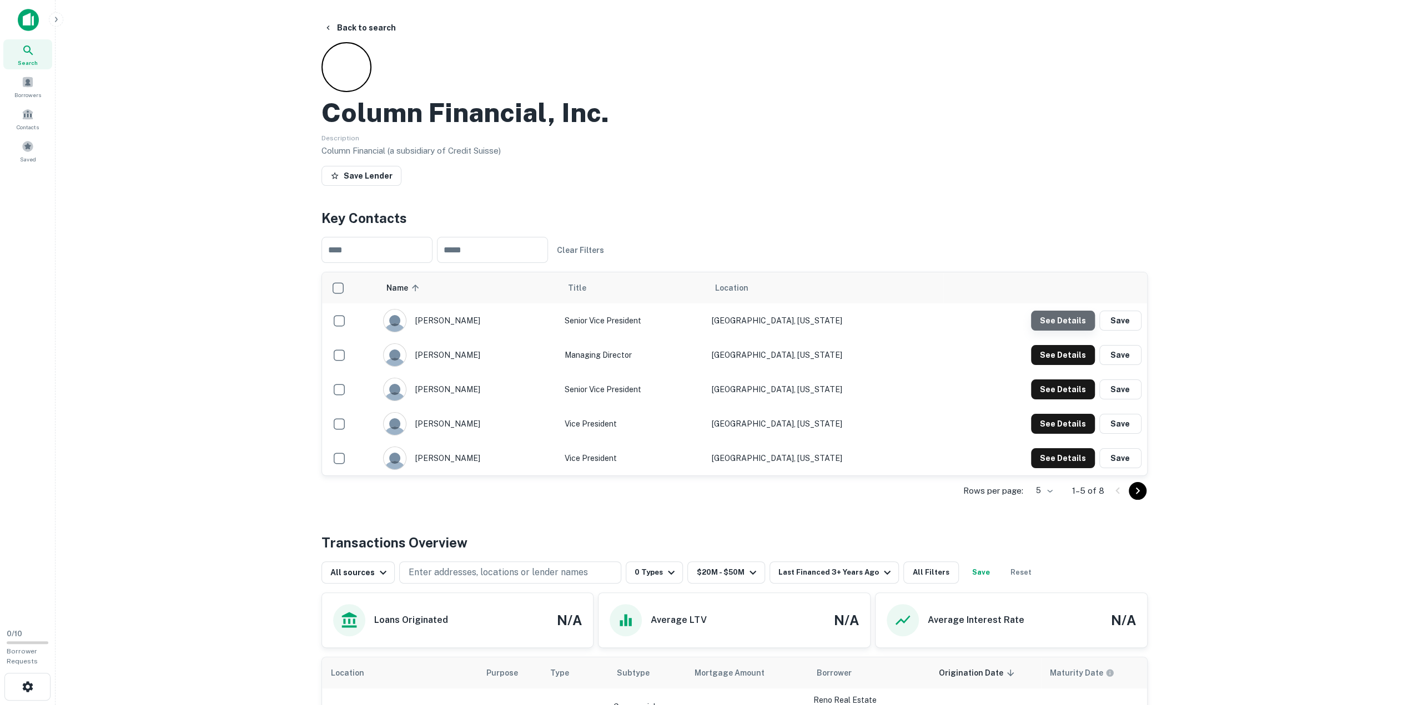
click at [1073, 323] on button "See Details" at bounding box center [1063, 321] width 64 height 20
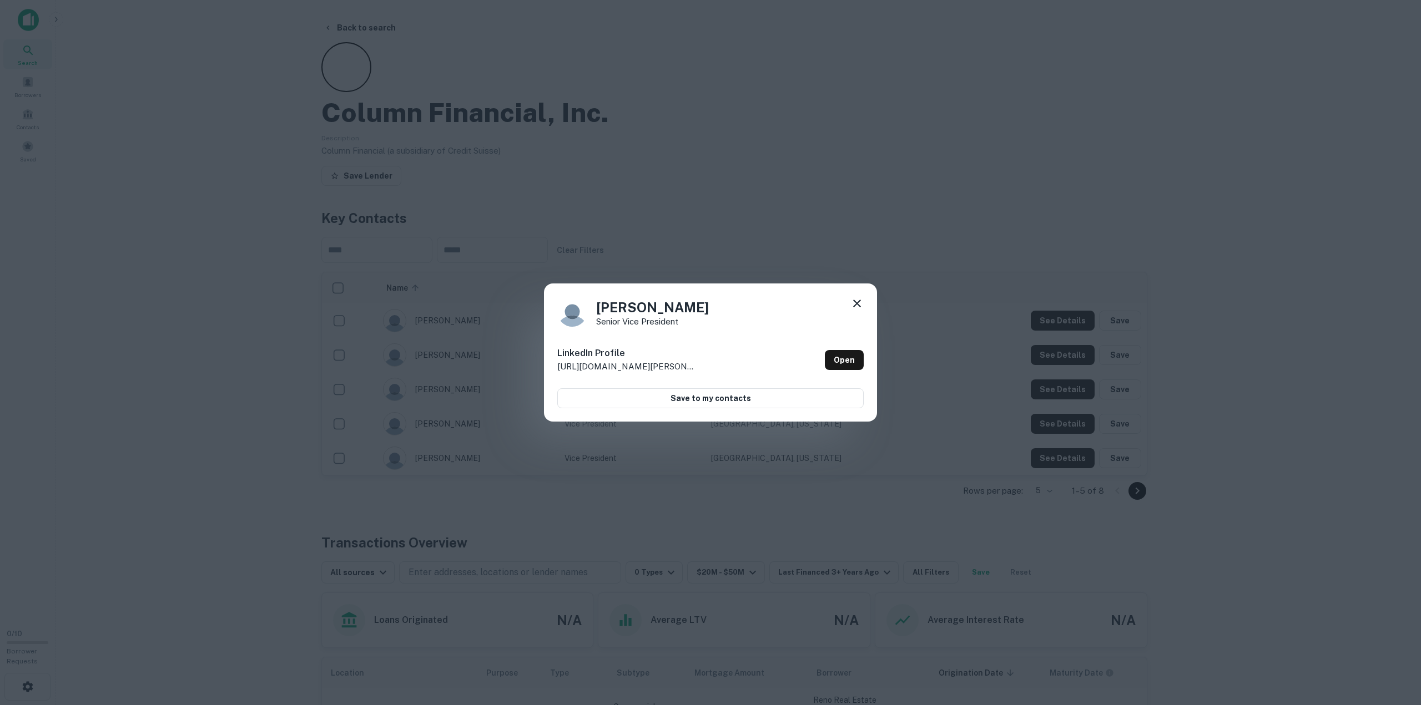
click at [856, 303] on icon at bounding box center [857, 304] width 8 height 8
